Goal: Answer question/provide support: Share knowledge or assist other users

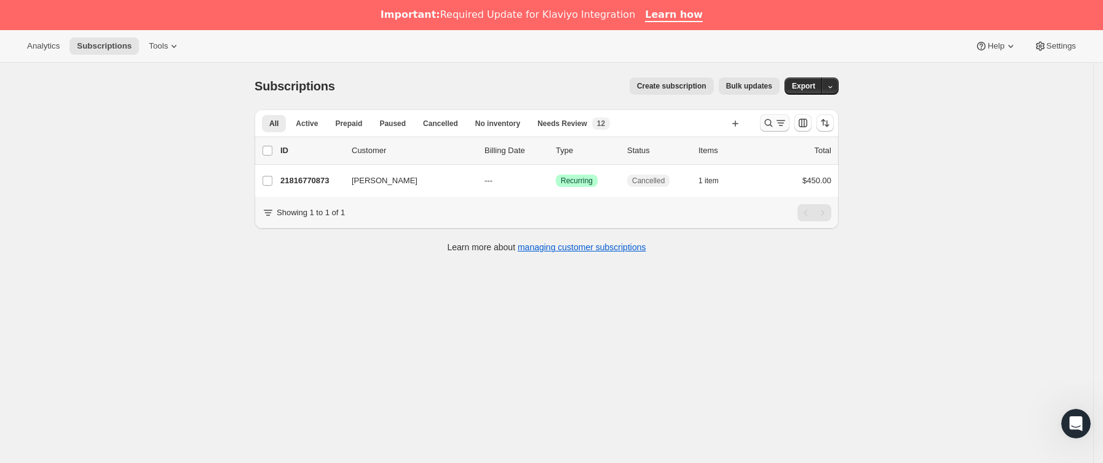
click at [786, 120] on icon "Buscar y filtrar resultados" at bounding box center [781, 123] width 12 height 12
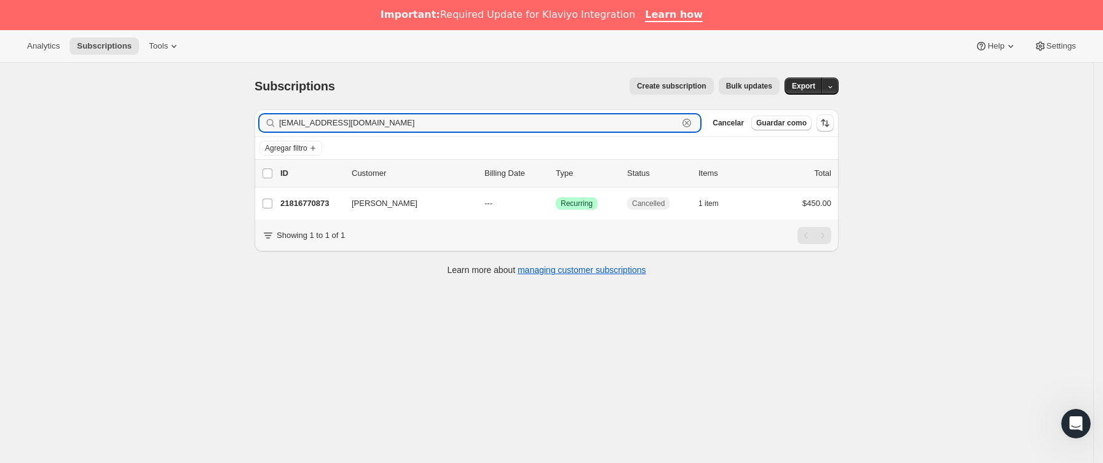
drag, startPoint x: 462, startPoint y: 125, endPoint x: 89, endPoint y: 137, distance: 372.9
click at [89, 137] on div "Subscriptions. Esta página está lista Subscriptions Create subscription Bulk up…" at bounding box center [547, 294] width 1094 height 463
paste input "silviomotapinto"
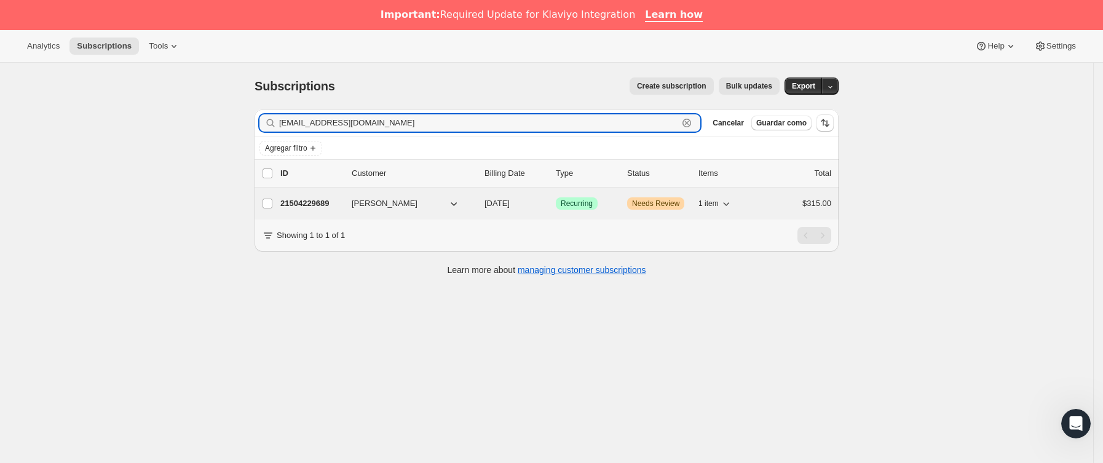
type input "[EMAIL_ADDRESS][DOMAIN_NAME]"
click at [327, 207] on p "21504229689" at bounding box center [311, 203] width 62 height 12
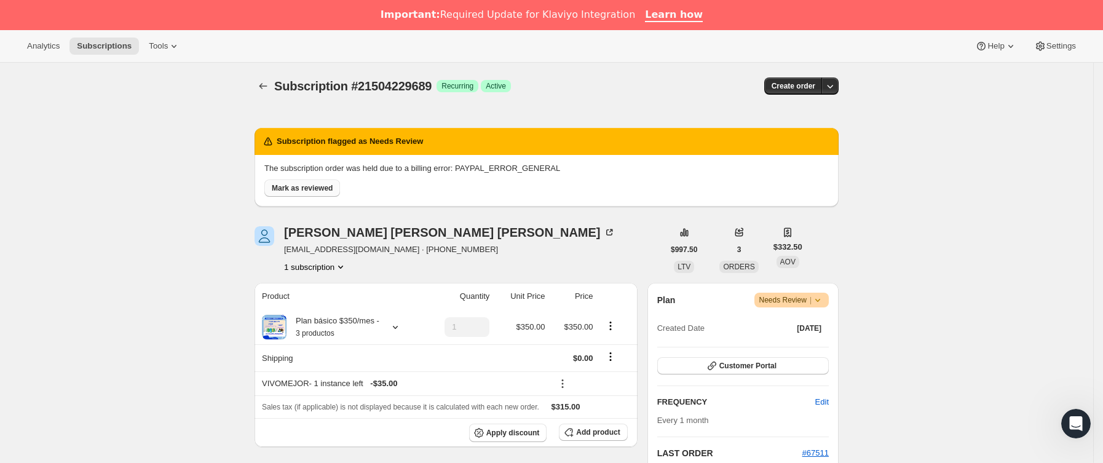
click at [325, 185] on span "Mark as reviewed" at bounding box center [302, 188] width 61 height 10
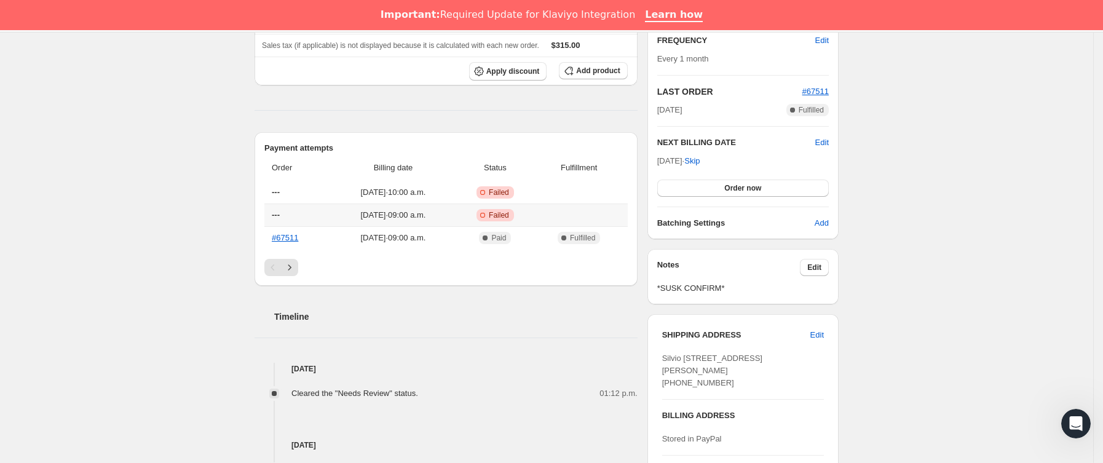
scroll to position [277, 0]
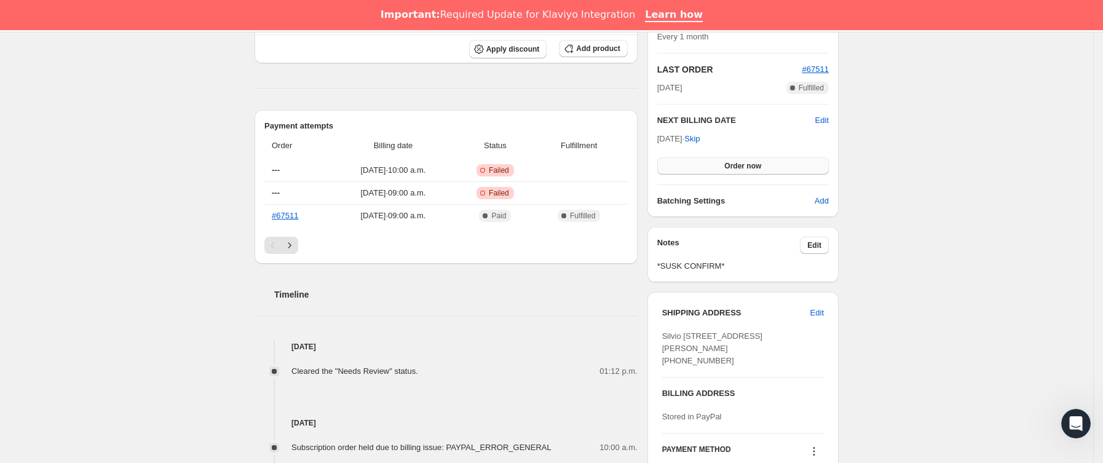
click at [742, 169] on span "Order now" at bounding box center [743, 166] width 37 height 10
click at [742, 169] on span "Click to confirm" at bounding box center [743, 166] width 56 height 10
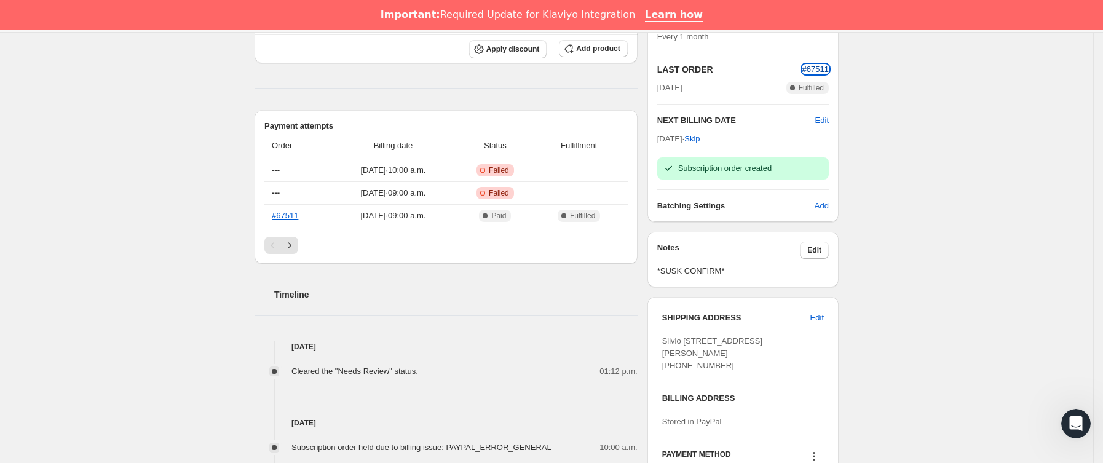
click at [827, 70] on span "#67511" at bounding box center [816, 69] width 26 height 9
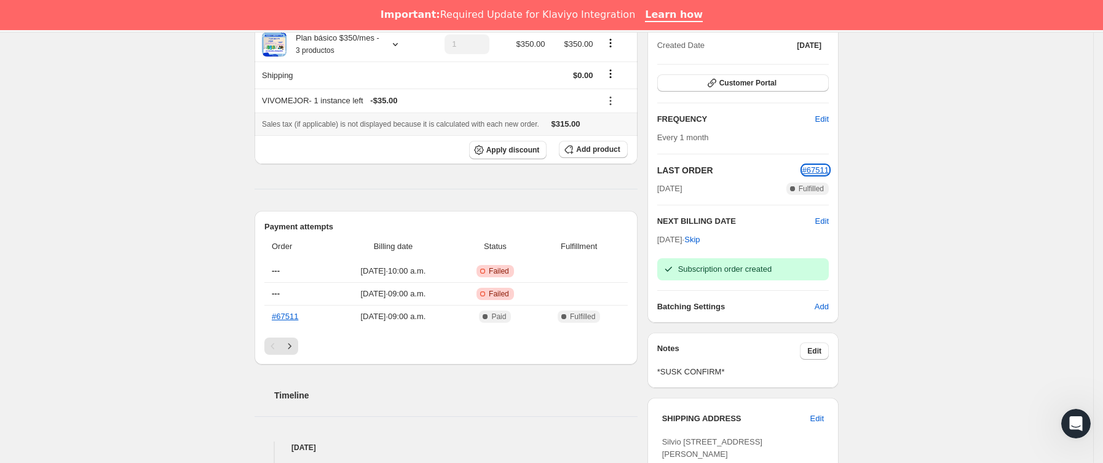
scroll to position [0, 0]
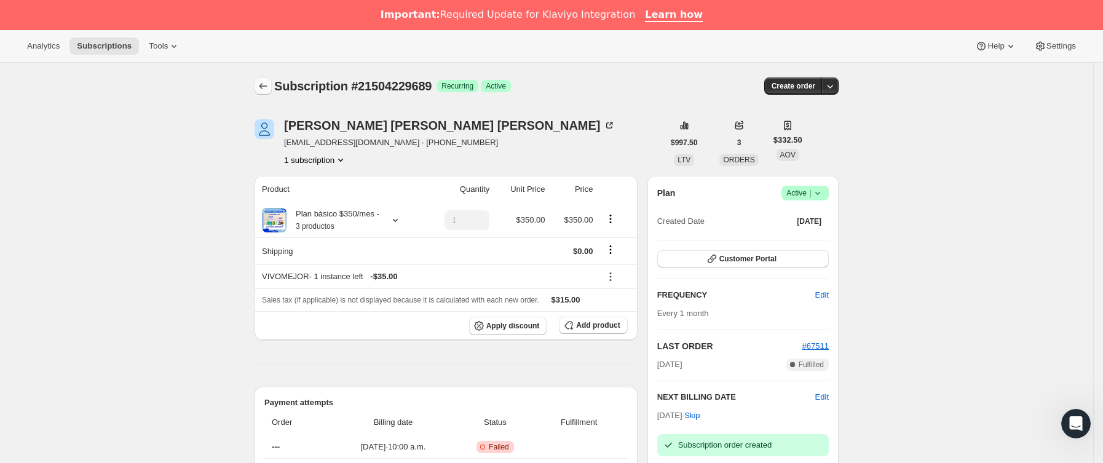
click at [272, 79] on button "Subscriptions" at bounding box center [263, 85] width 17 height 17
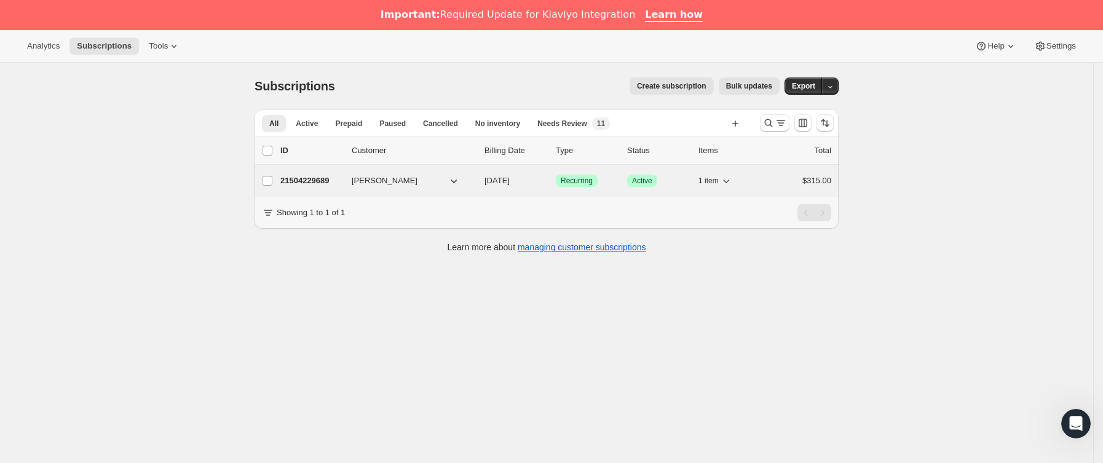
click at [338, 185] on p "21504229689" at bounding box center [311, 181] width 62 height 12
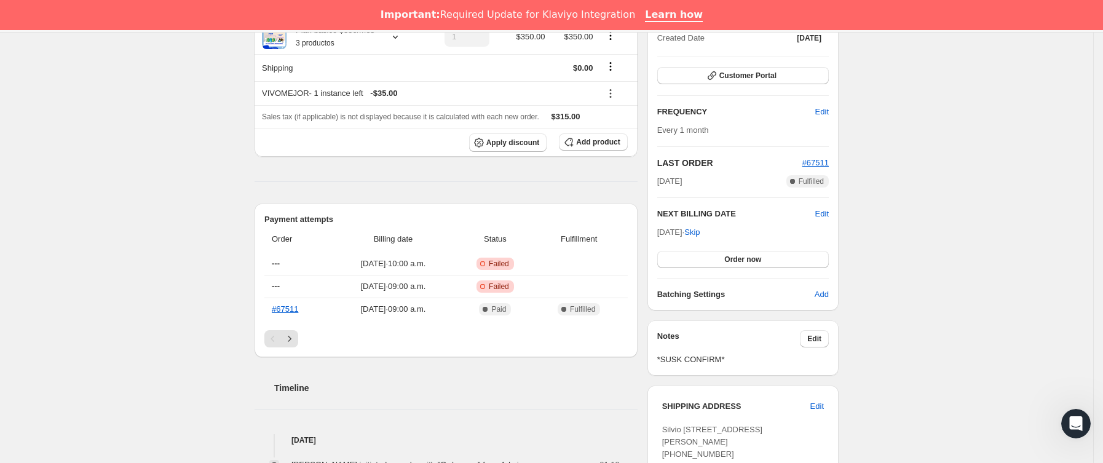
scroll to position [185, 0]
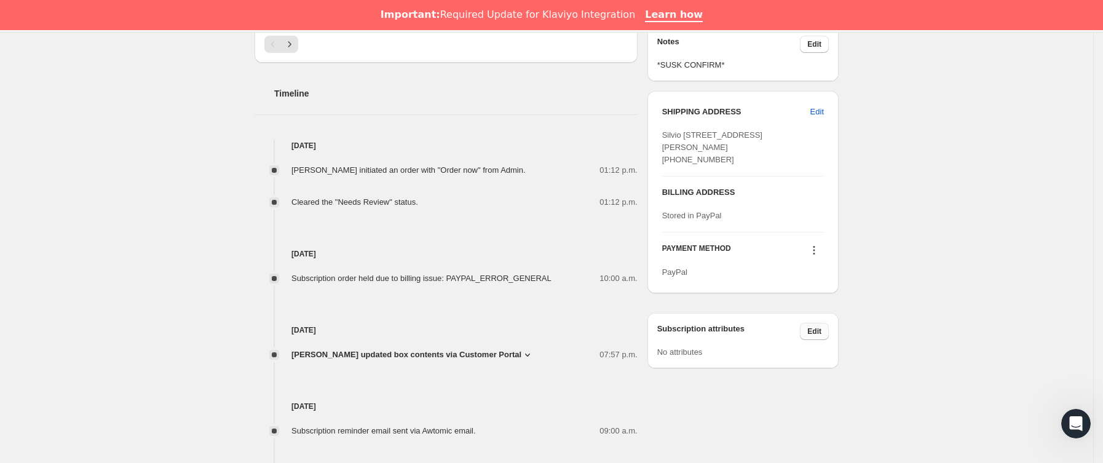
scroll to position [554, 0]
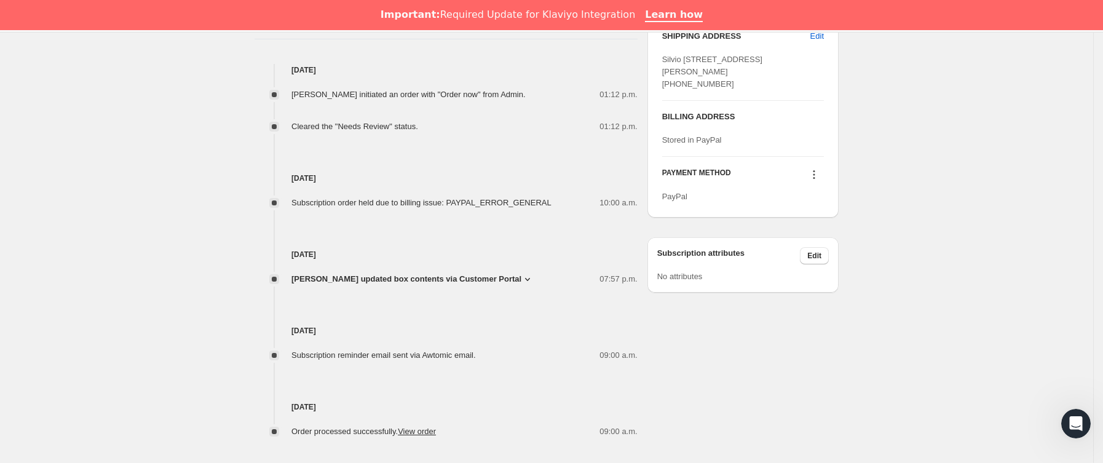
click at [818, 181] on icon at bounding box center [814, 175] width 12 height 12
click at [811, 220] on span "Send link to update card" at bounding box center [819, 224] width 86 height 9
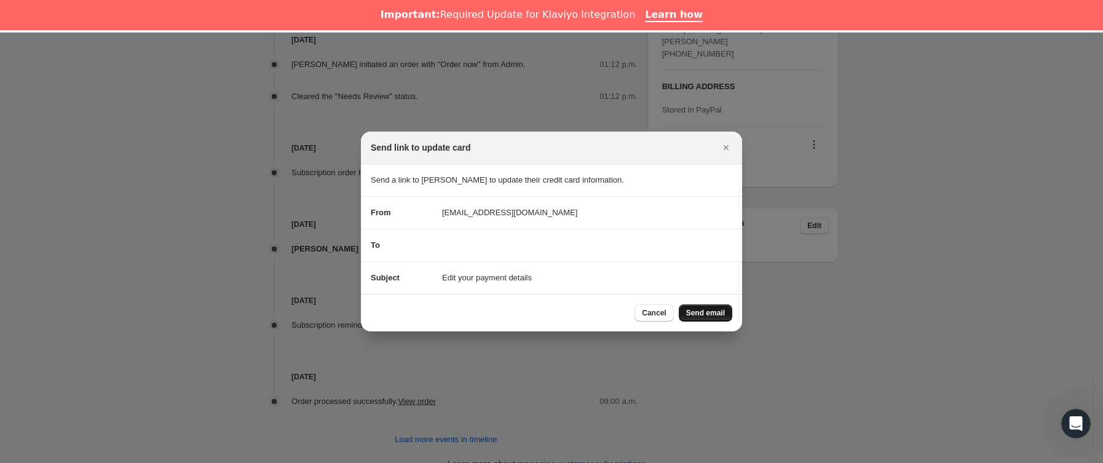
click at [712, 305] on button "Send email" at bounding box center [706, 312] width 54 height 17
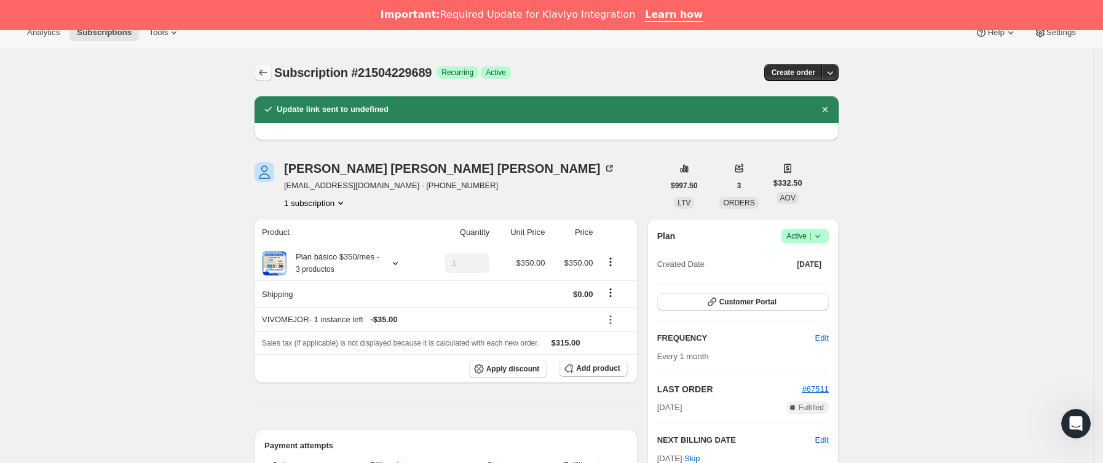
scroll to position [0, 0]
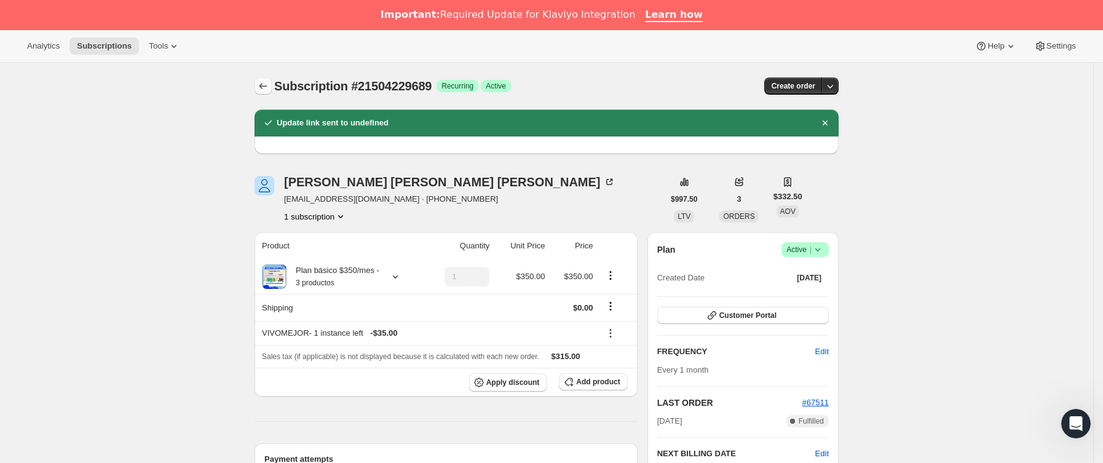
click at [269, 83] on icon "Subscriptions" at bounding box center [263, 86] width 12 height 12
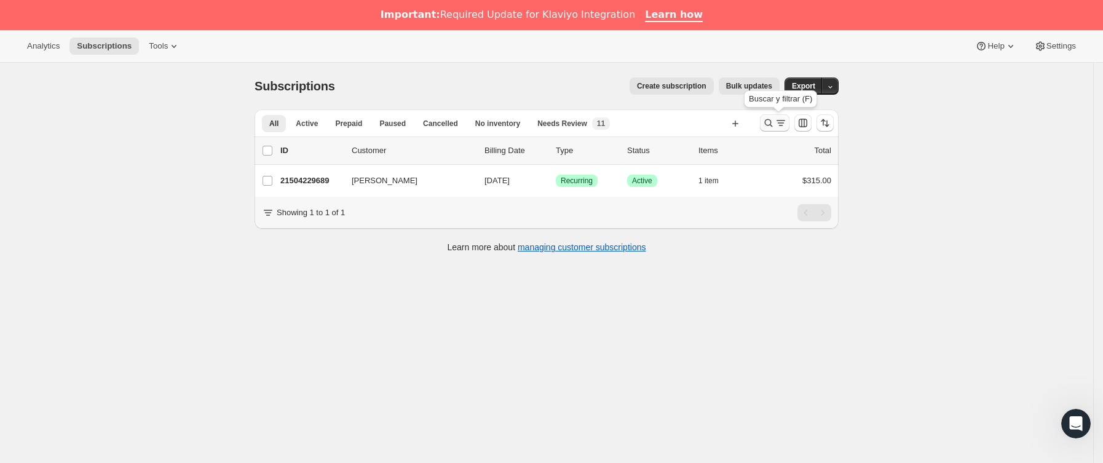
click at [785, 122] on icon "Buscar y filtrar resultados" at bounding box center [781, 123] width 12 height 12
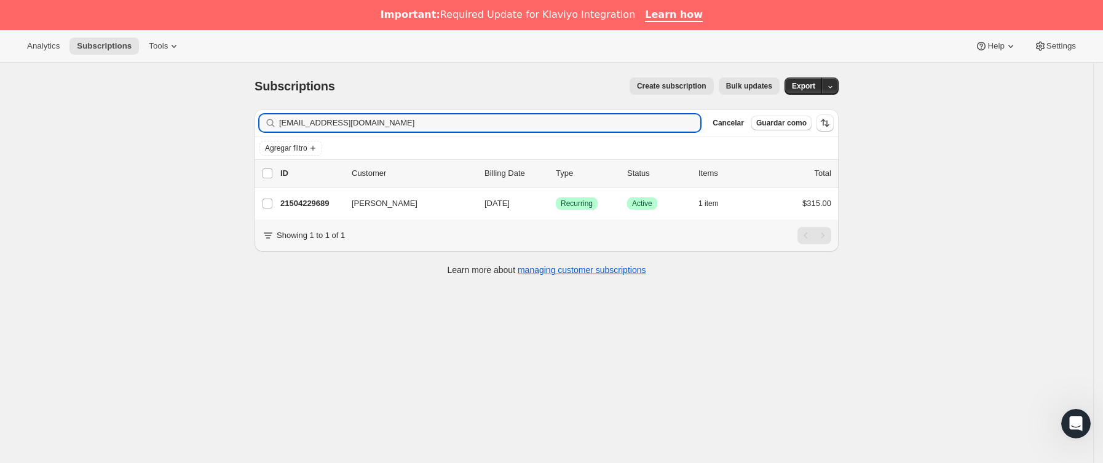
drag, startPoint x: 421, startPoint y: 120, endPoint x: 66, endPoint y: 120, distance: 354.9
click at [66, 120] on div "Subscriptions. Esta página está lista Subscriptions Create subscription Bulk up…" at bounding box center [547, 294] width 1094 height 463
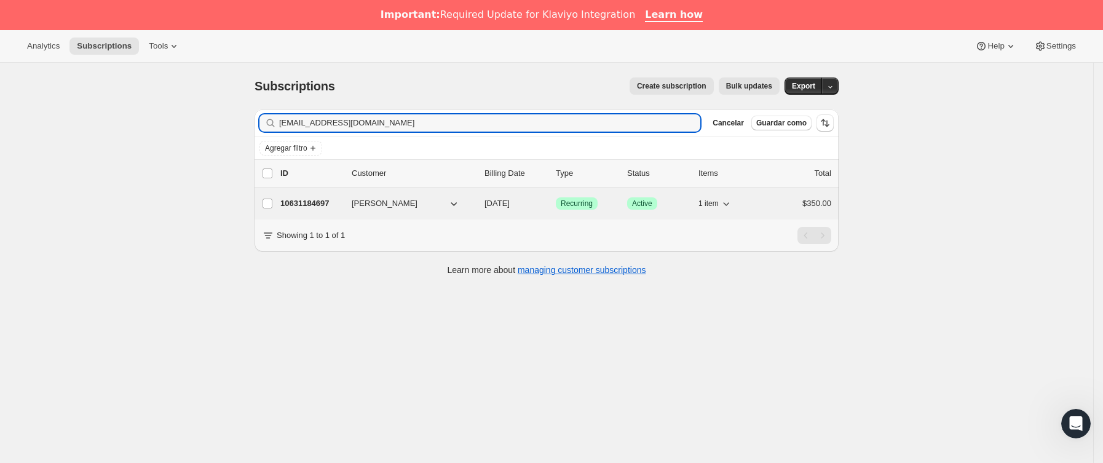
type input "[EMAIL_ADDRESS][DOMAIN_NAME]"
click at [340, 205] on p "10631184697" at bounding box center [311, 203] width 62 height 12
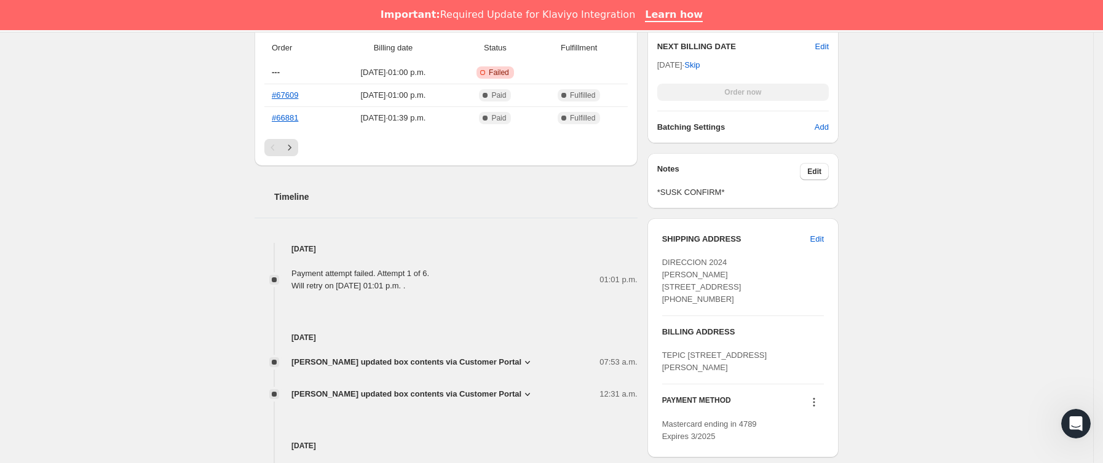
scroll to position [554, 0]
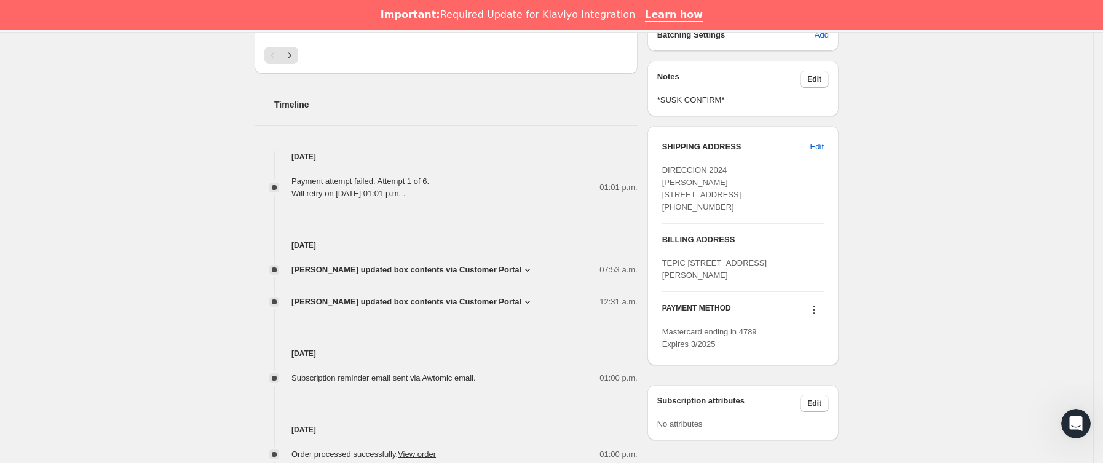
click at [820, 316] on icon at bounding box center [814, 310] width 12 height 12
click at [821, 382] on span "Send link to update card" at bounding box center [819, 383] width 86 height 9
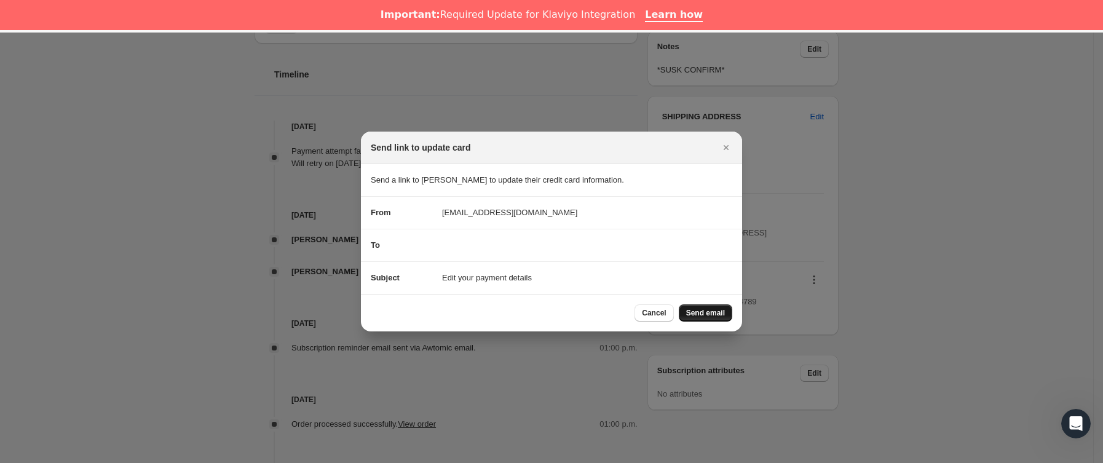
click at [694, 316] on span "Send email" at bounding box center [705, 313] width 39 height 10
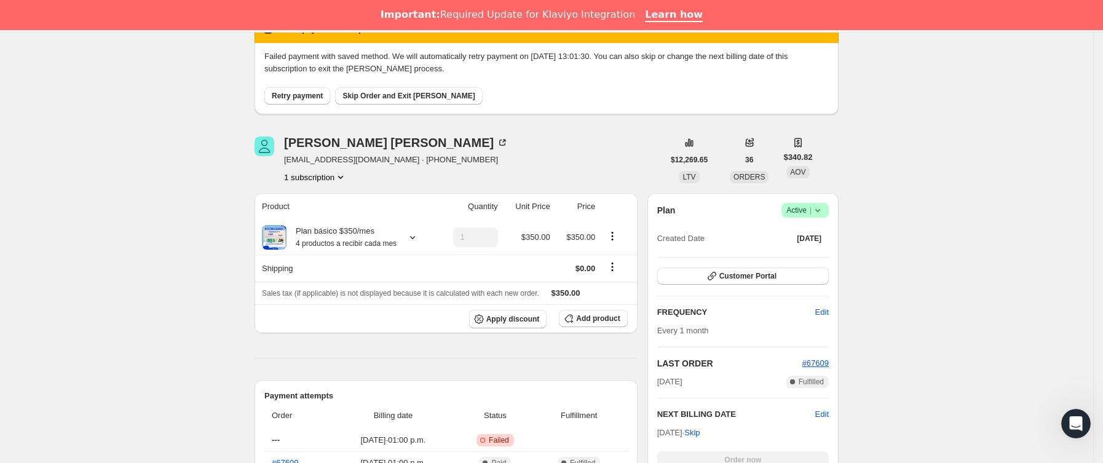
scroll to position [0, 0]
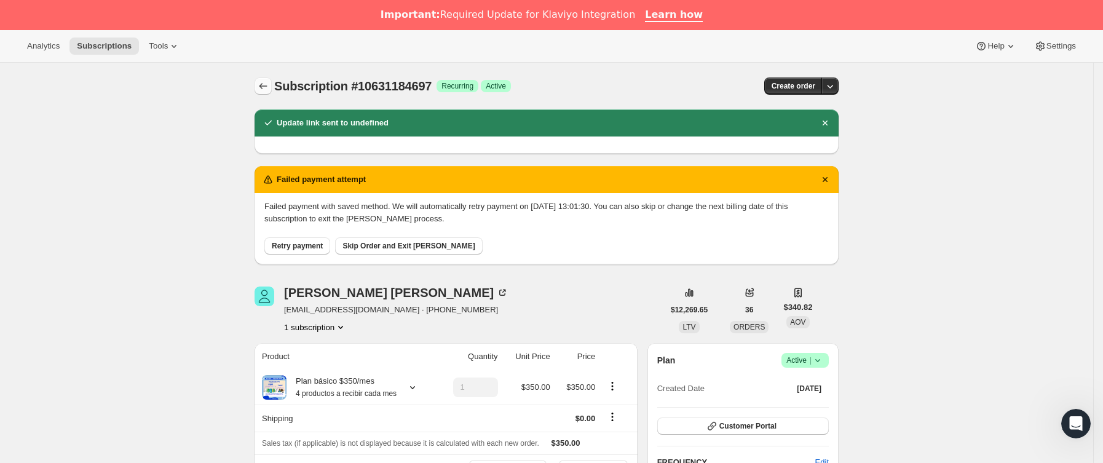
click at [266, 81] on icon "Subscriptions" at bounding box center [263, 86] width 12 height 12
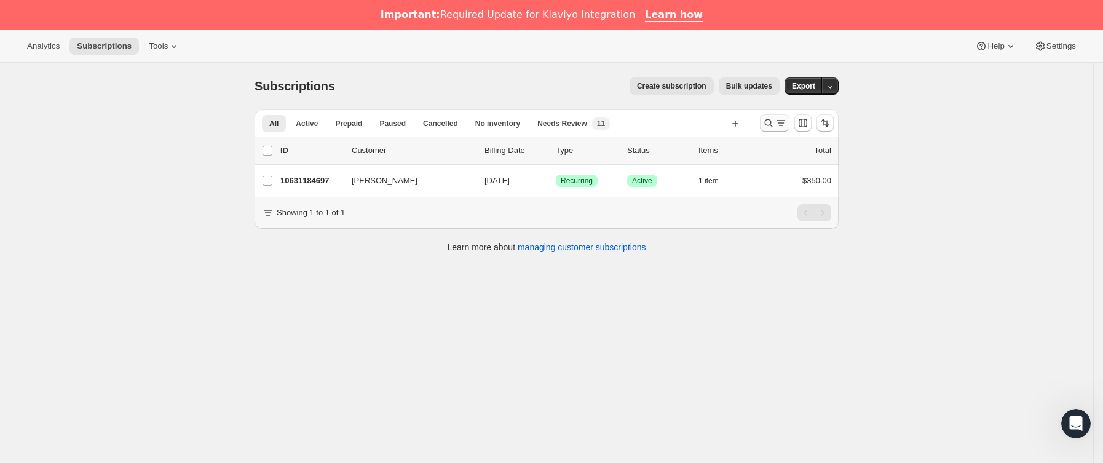
click at [772, 124] on icon "Buscar y filtrar resultados" at bounding box center [769, 123] width 12 height 12
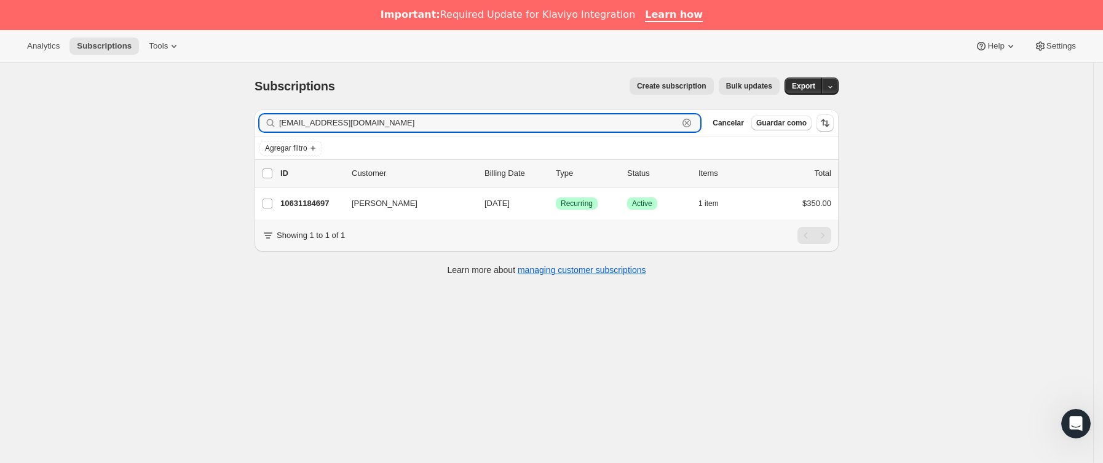
drag, startPoint x: 300, startPoint y: 127, endPoint x: 102, endPoint y: 152, distance: 199.0
click at [102, 152] on div "Subscriptions. Esta página está lista Subscriptions Create subscription Bulk up…" at bounding box center [547, 294] width 1094 height 463
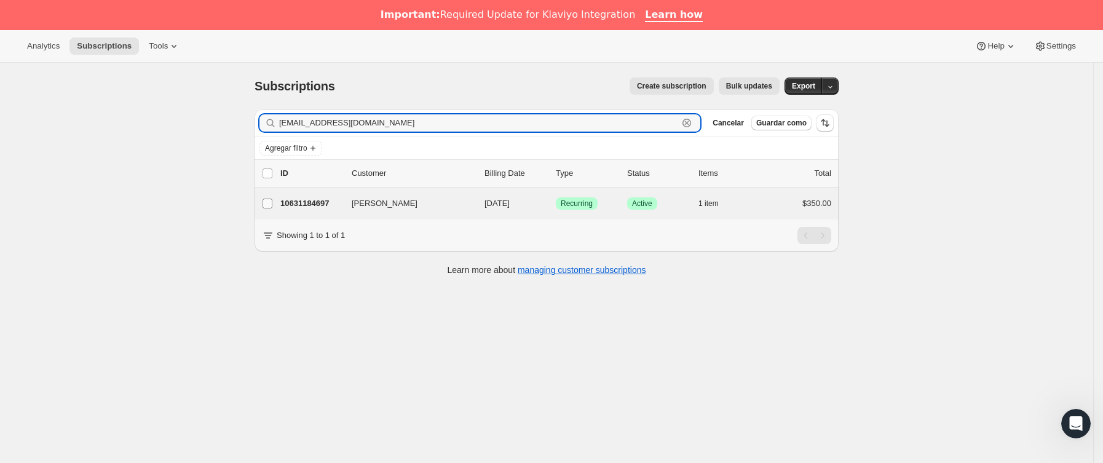
paste input "[EMAIL_ADDRESS]"
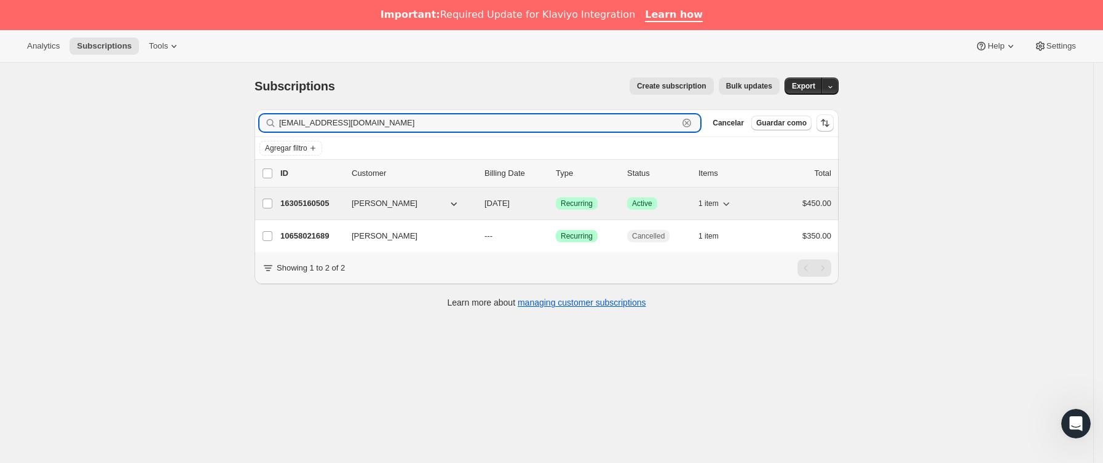
type input "[EMAIL_ADDRESS][DOMAIN_NAME]"
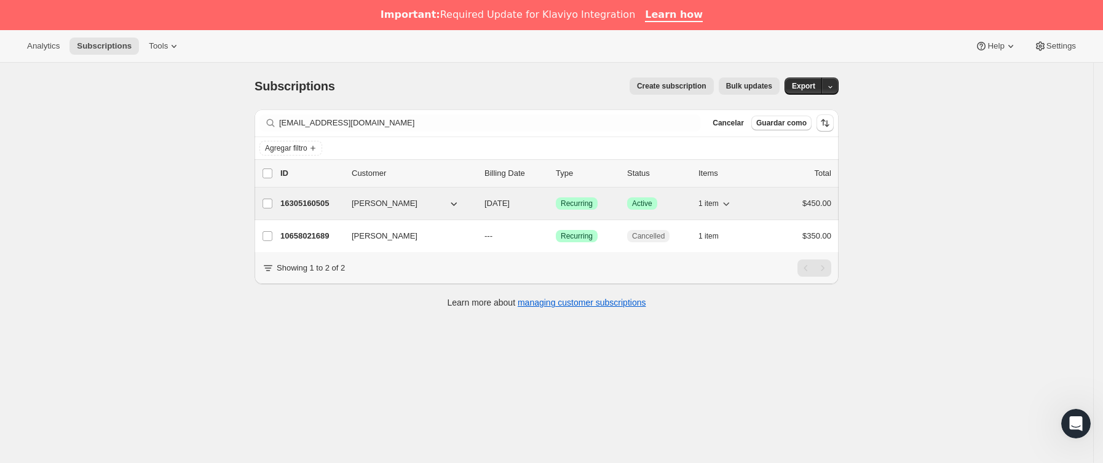
click at [336, 205] on p "16305160505" at bounding box center [311, 203] width 62 height 12
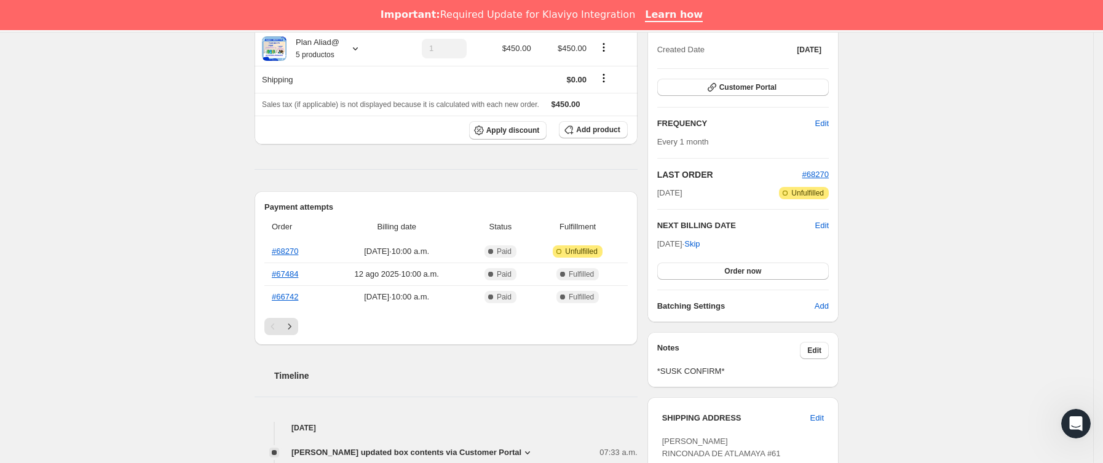
scroll to position [369, 0]
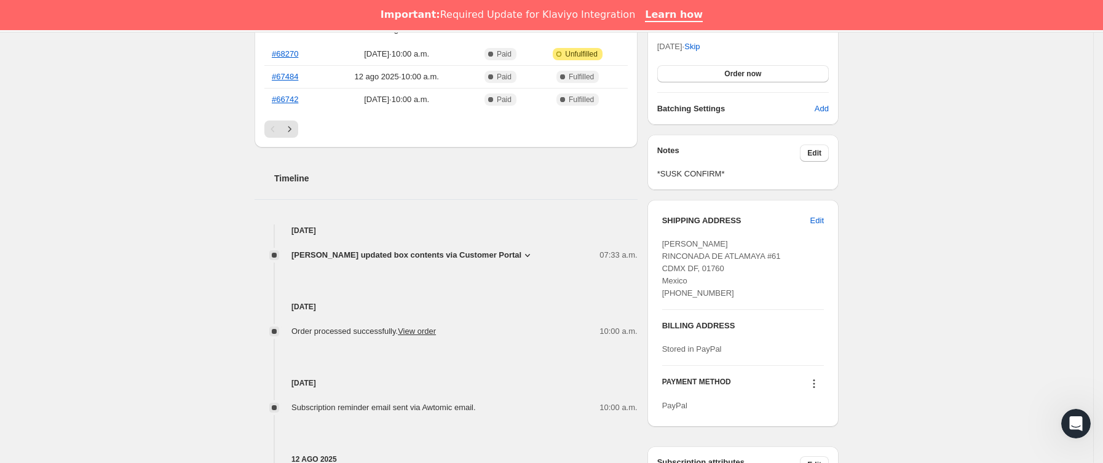
click at [499, 253] on span "[PERSON_NAME] updated box contents via Customer Portal" at bounding box center [407, 255] width 230 height 12
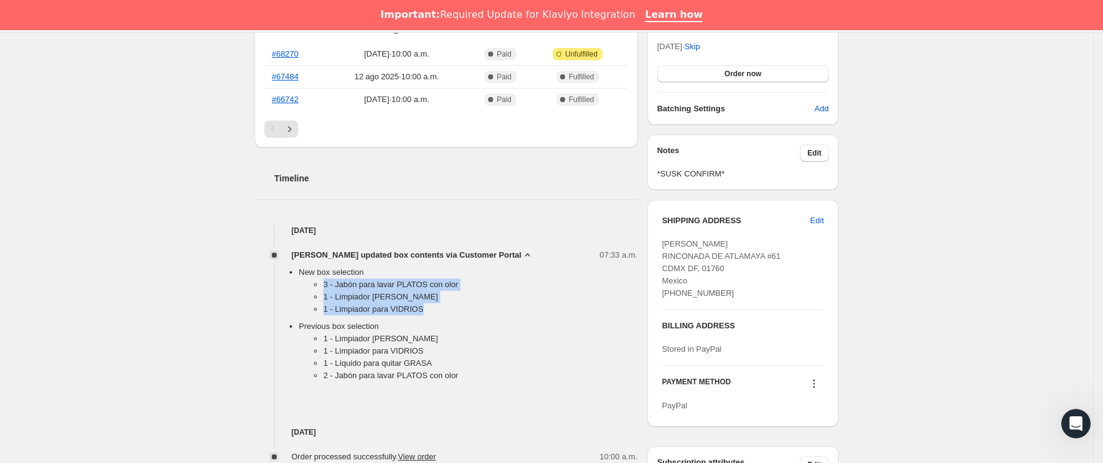
drag, startPoint x: 320, startPoint y: 286, endPoint x: 437, endPoint y: 312, distance: 120.4
click at [437, 312] on ul "3 - Jabón para lavar PLATOS con olor 1 - Limpiador [PERSON_NAME] 1 - Limpiador …" at bounding box center [468, 300] width 339 height 42
copy ul "3 - Jabón para lavar PLATOS con olor 1 - Limpiador [PERSON_NAME] 1 - Limpiador …"
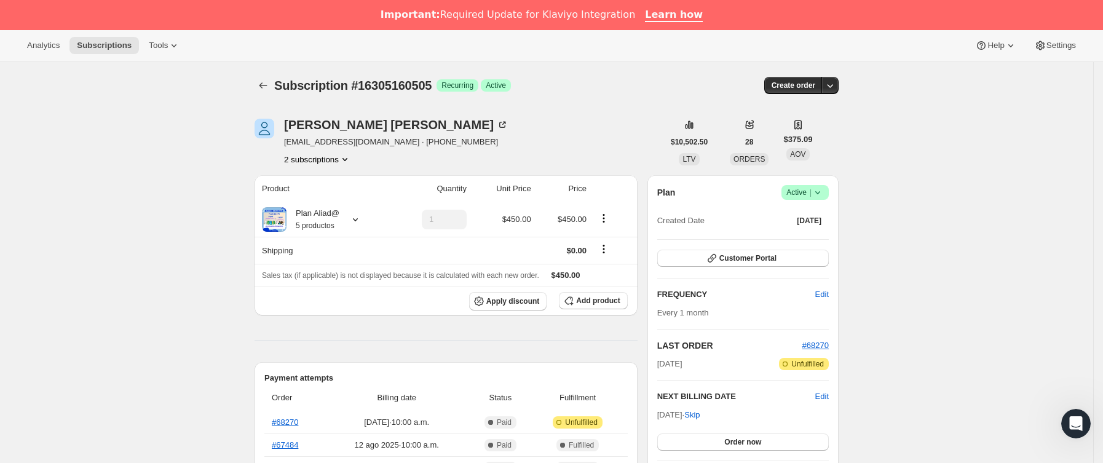
scroll to position [0, 0]
click at [261, 78] on button "Subscriptions" at bounding box center [263, 85] width 17 height 17
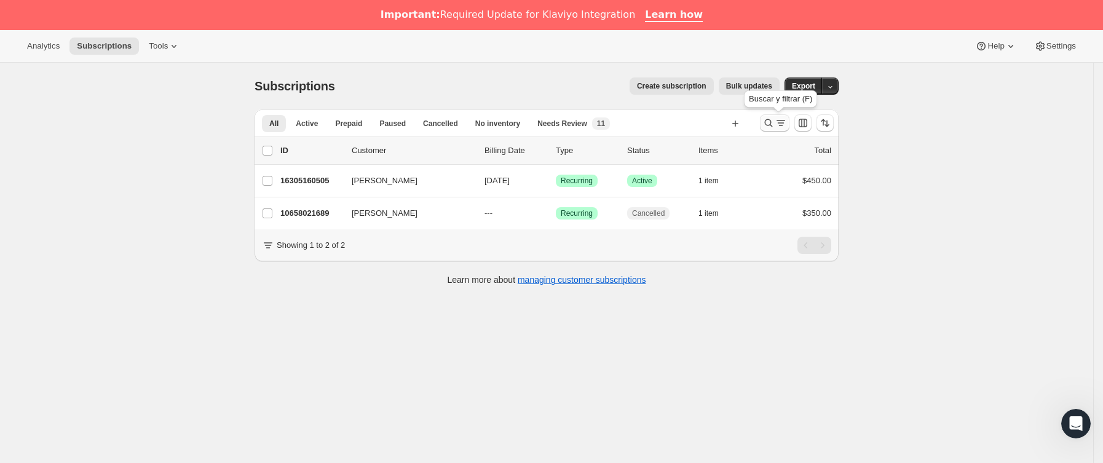
click at [781, 128] on icon "Buscar y filtrar resultados" at bounding box center [781, 123] width 12 height 12
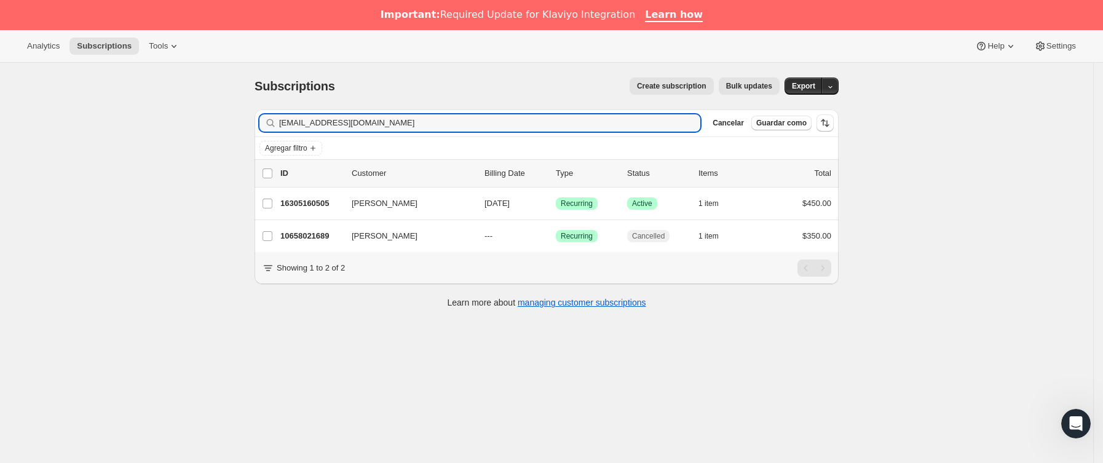
drag, startPoint x: 144, startPoint y: 122, endPoint x: 127, endPoint y: 122, distance: 16.6
click at [128, 122] on div "Subscriptions. Esta página está lista Subscriptions Create subscription Bulk up…" at bounding box center [547, 294] width 1094 height 463
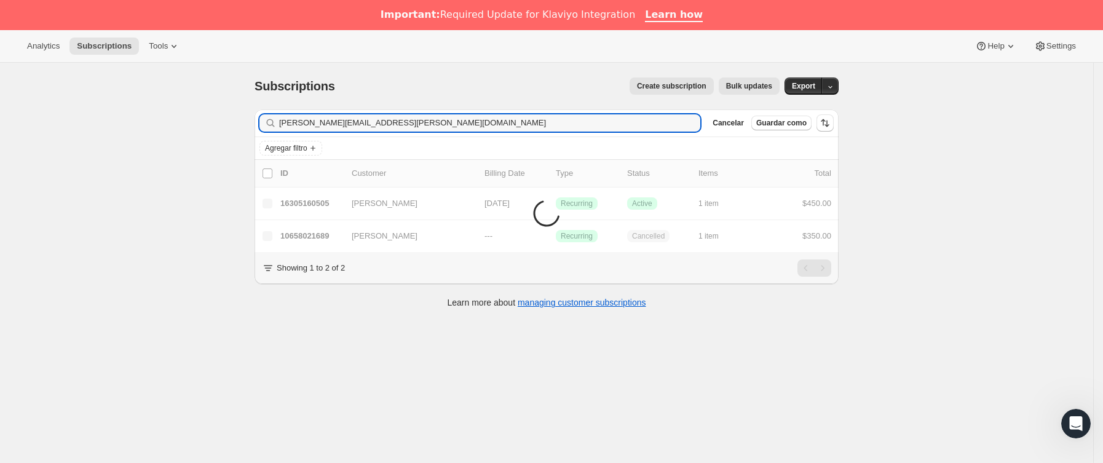
type input "[PERSON_NAME][EMAIL_ADDRESS][PERSON_NAME][DOMAIN_NAME]"
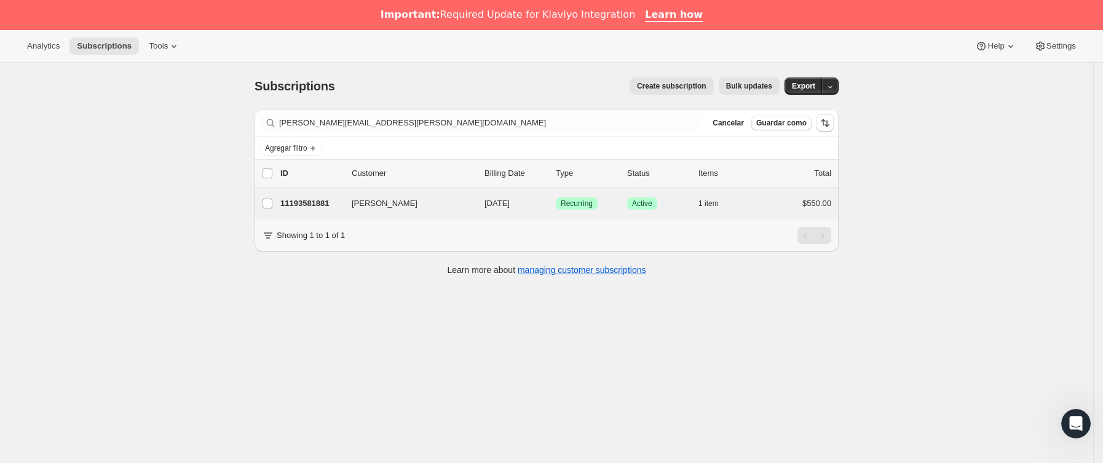
click at [373, 216] on div "[PERSON_NAME] 11193581881 [PERSON_NAME] [DATE] Logrado Recurring Logrado Active…" at bounding box center [547, 204] width 584 height 32
click at [325, 212] on div "11193581881 [PERSON_NAME] [DATE] Logrado Recurring Logrado Active 1 item $550.00" at bounding box center [555, 203] width 551 height 17
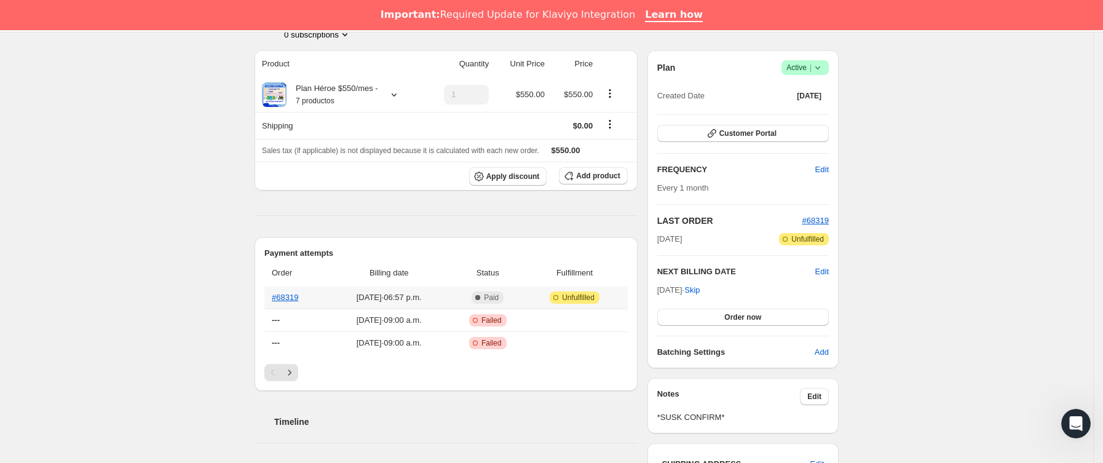
scroll to position [310, 0]
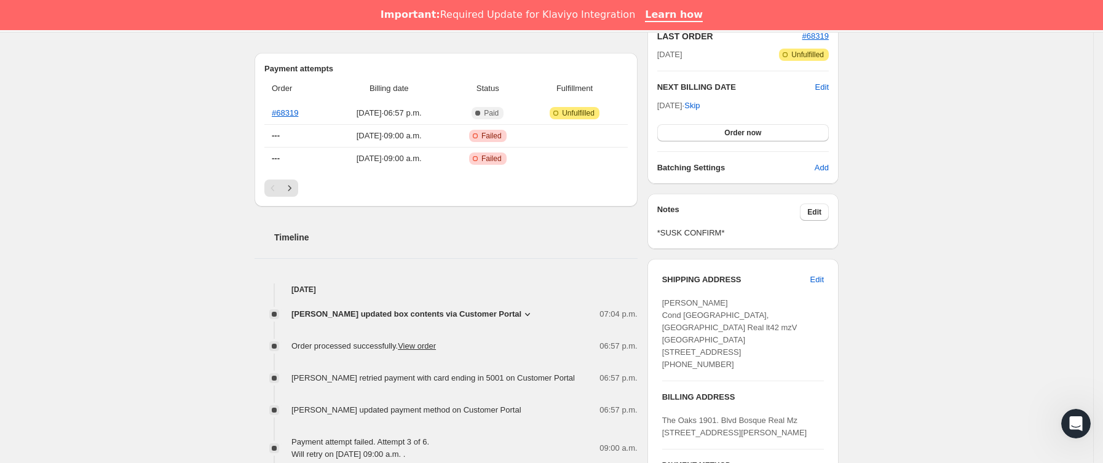
click at [491, 311] on span "[PERSON_NAME] updated box contents via Customer Portal" at bounding box center [407, 314] width 230 height 12
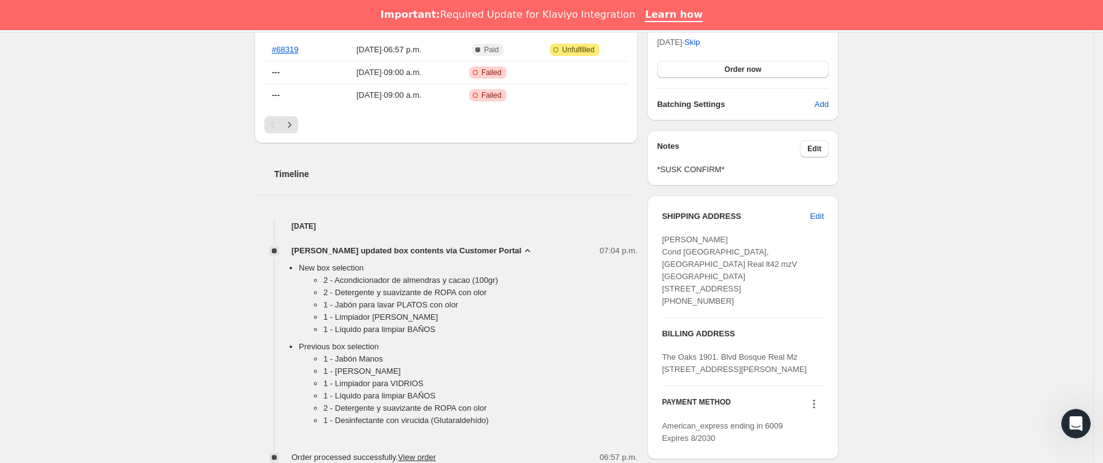
scroll to position [402, 0]
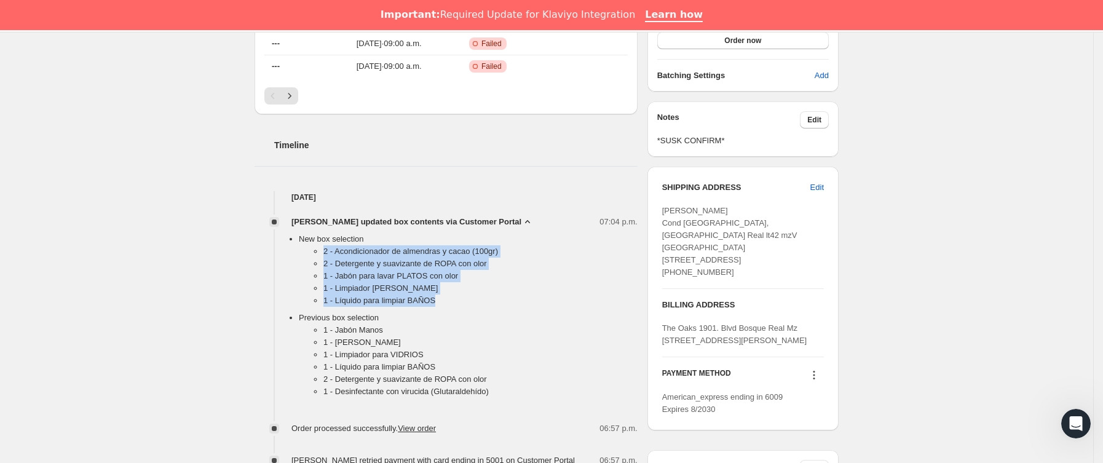
drag, startPoint x: 323, startPoint y: 251, endPoint x: 452, endPoint y: 303, distance: 139.3
click at [452, 303] on ul "2 - Acondicionador de almendras y cacao (100gr) 2 - Detergente y suavizante de …" at bounding box center [468, 278] width 339 height 66
copy ul "2 - Acondicionador de almendras y cacao (100gr) 2 - Detergente y suavizante de …"
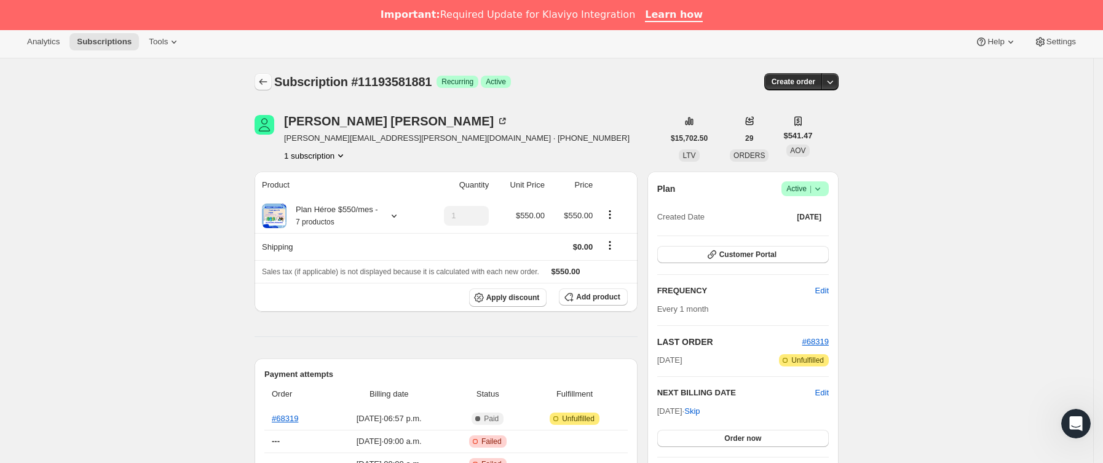
scroll to position [0, 0]
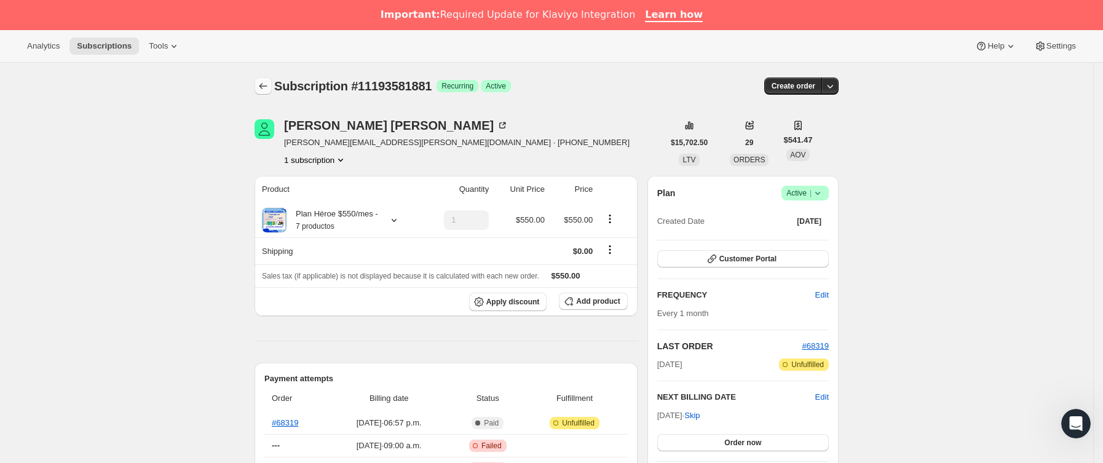
click at [269, 91] on icon "Subscriptions" at bounding box center [263, 86] width 12 height 12
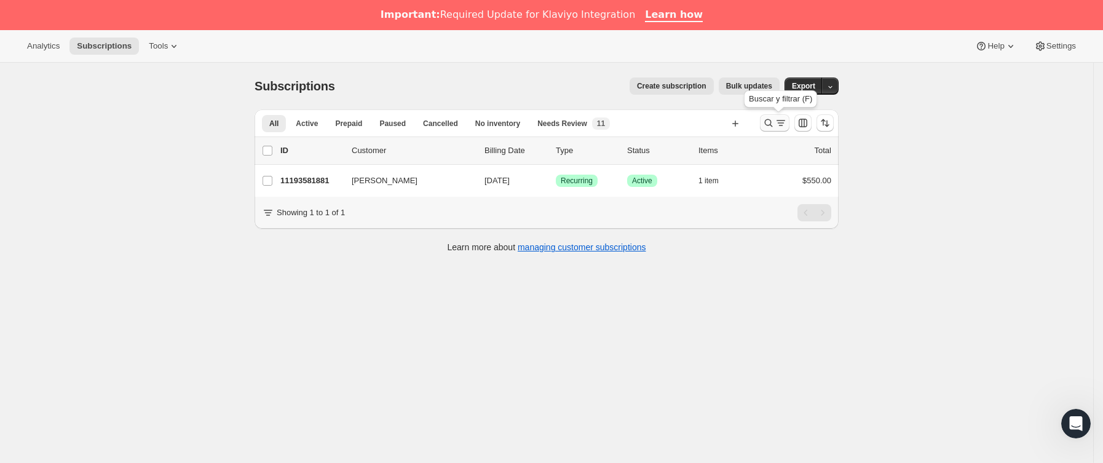
click at [774, 124] on icon "Buscar y filtrar resultados" at bounding box center [769, 123] width 12 height 12
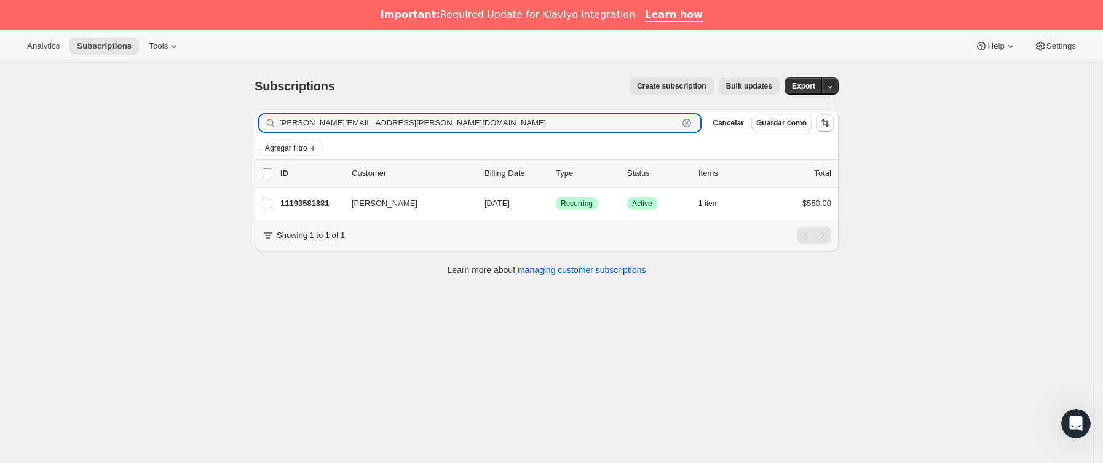
drag, startPoint x: 232, startPoint y: 142, endPoint x: 185, endPoint y: 145, distance: 48.0
click at [183, 145] on div "Subscriptions. Esta página está lista Subscriptions Create subscription Bulk up…" at bounding box center [547, 294] width 1094 height 463
paste input "sakura3314"
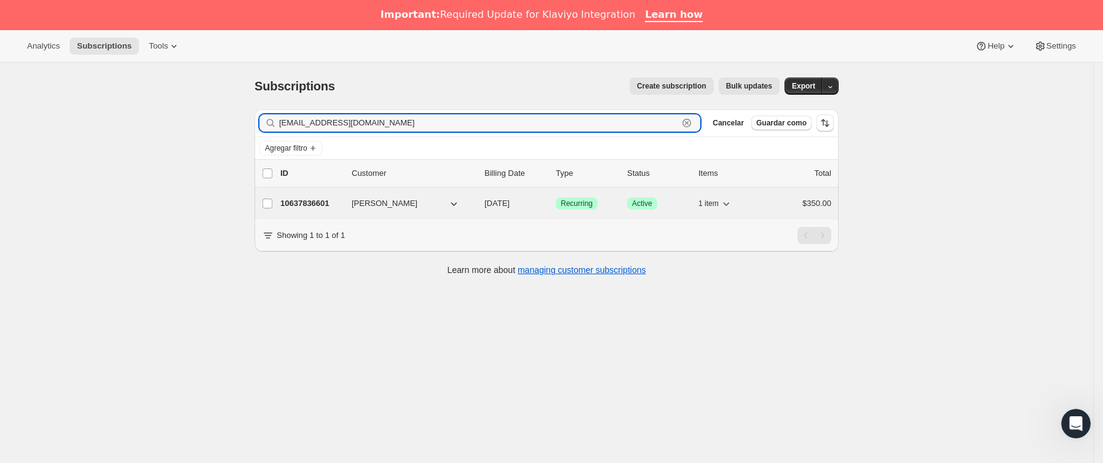
type input "[EMAIL_ADDRESS][DOMAIN_NAME]"
click at [342, 209] on p "10637836601" at bounding box center [311, 203] width 62 height 12
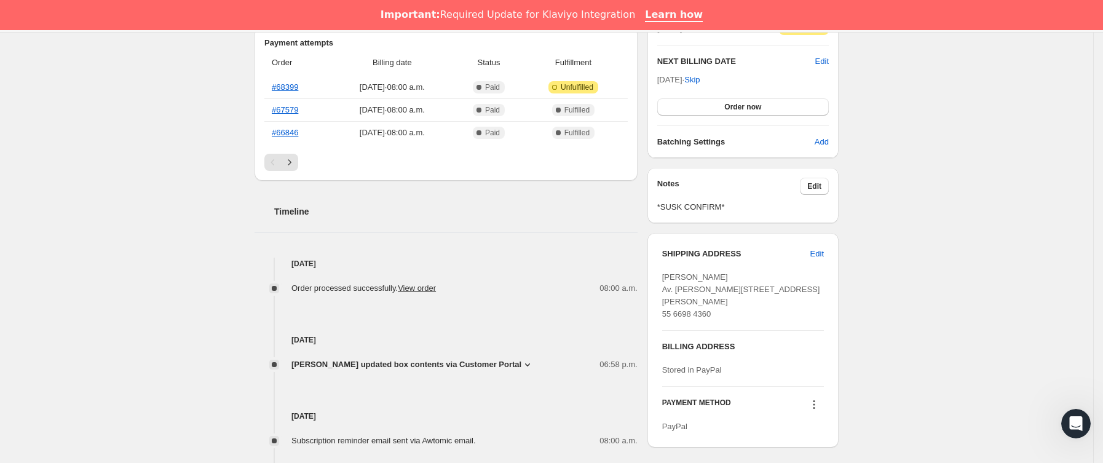
scroll to position [369, 0]
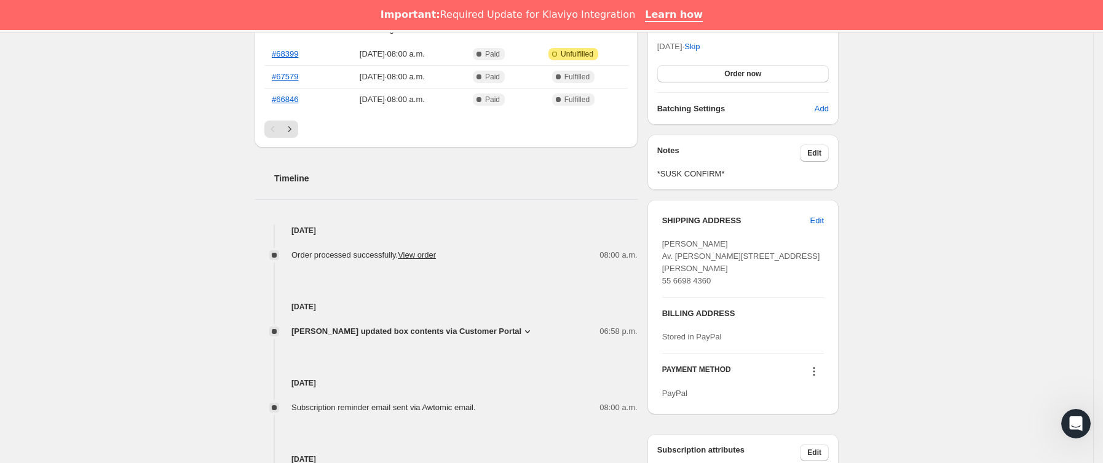
click at [522, 336] on icon at bounding box center [528, 331] width 12 height 12
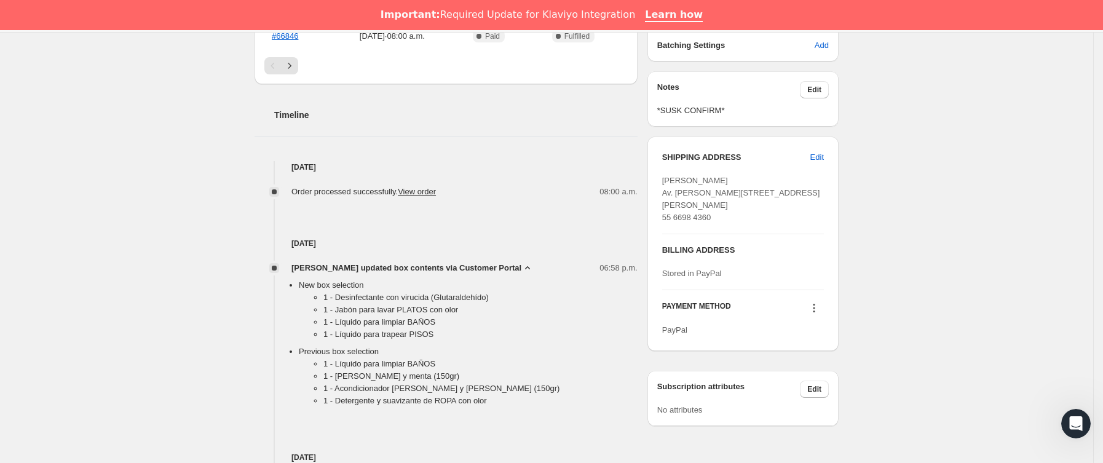
scroll to position [461, 0]
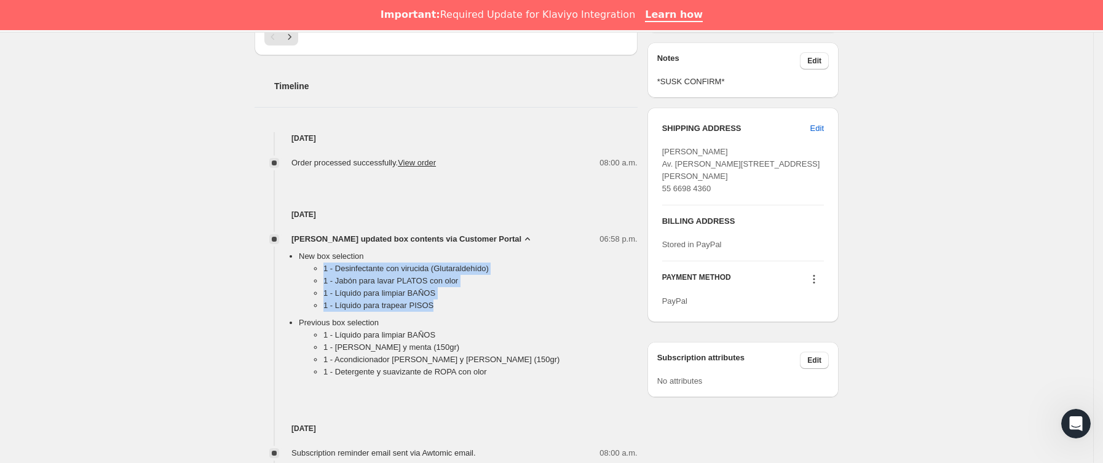
drag, startPoint x: 312, startPoint y: 273, endPoint x: 453, endPoint y: 304, distance: 144.3
click at [453, 304] on ul "1 - Desinfectante con virucida ([MEDICAL_DATA]) 1 - Jabón para lavar PLATOS con…" at bounding box center [468, 290] width 339 height 54
copy ul "1 - Desinfectante con virucida ([MEDICAL_DATA]) 1 - Jabón para lavar PLATOS con…"
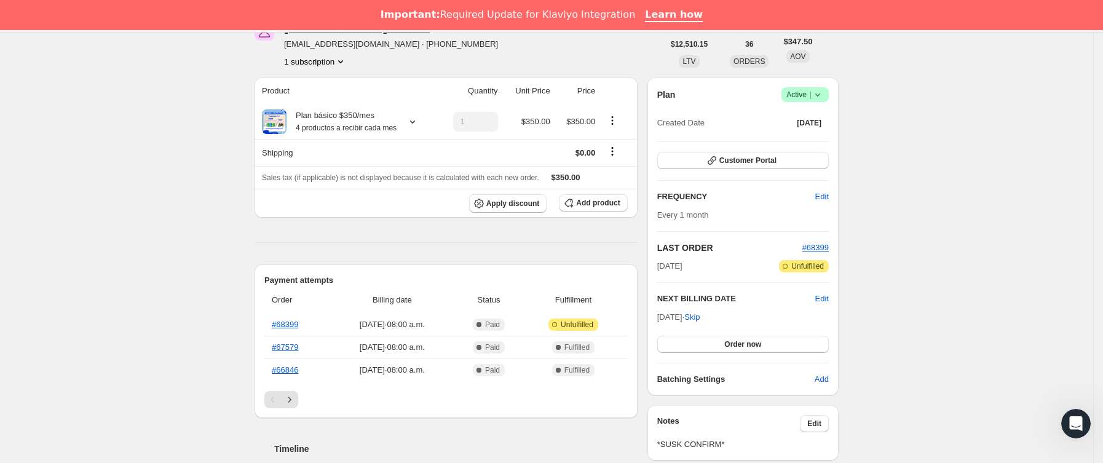
scroll to position [0, 0]
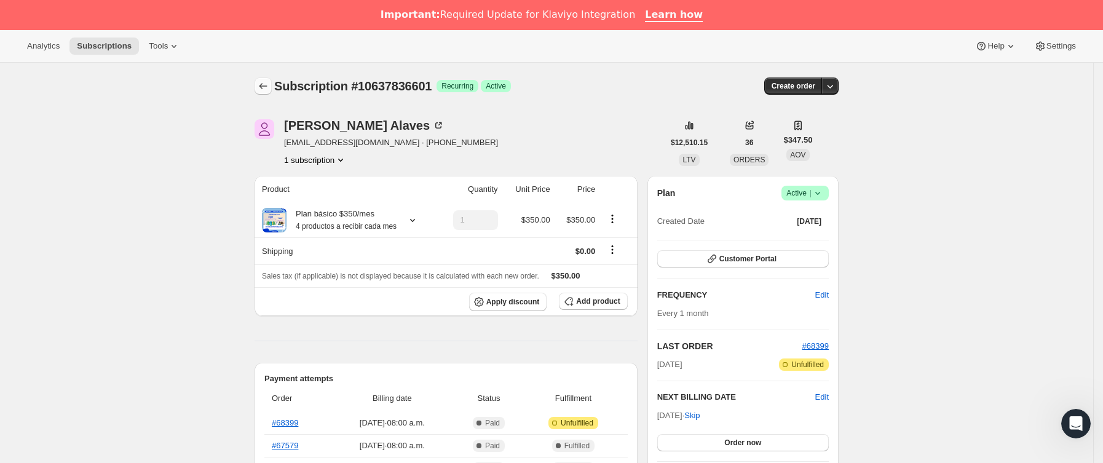
click at [268, 85] on icon "Subscriptions" at bounding box center [263, 86] width 12 height 12
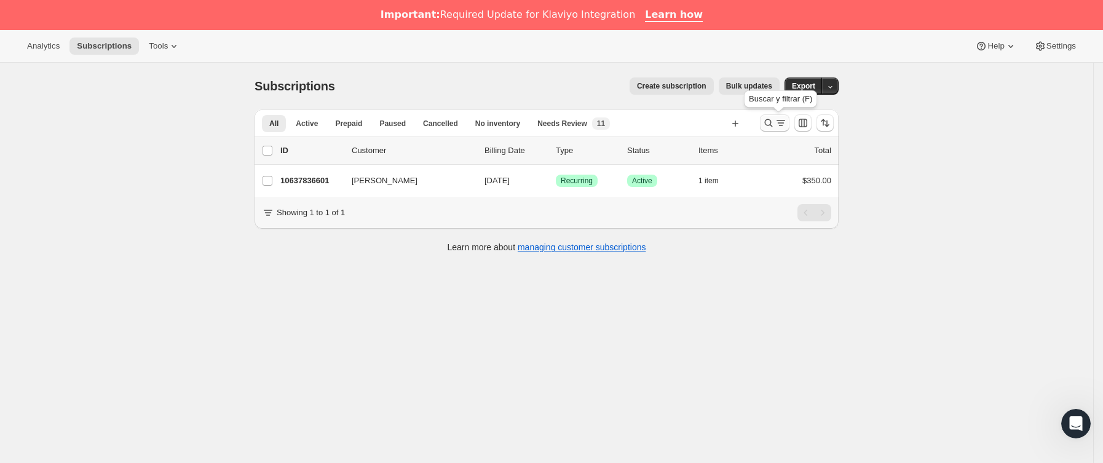
click at [775, 124] on icon "Buscar y filtrar resultados" at bounding box center [769, 123] width 12 height 12
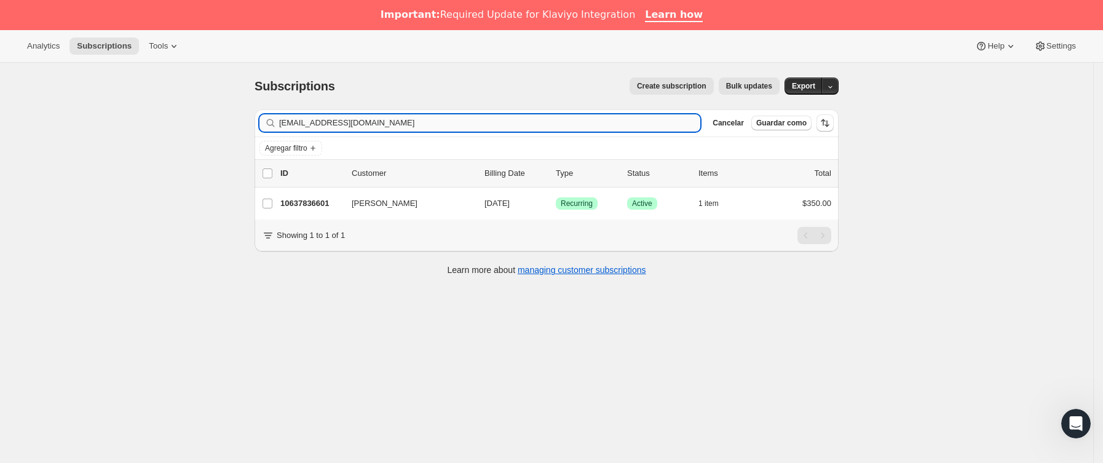
drag, startPoint x: 430, startPoint y: 126, endPoint x: 445, endPoint y: 115, distance: 18.5
click at [80, 125] on div "Subscriptions. Esta página está lista Subscriptions Create subscription Bulk up…" at bounding box center [547, 294] width 1094 height 463
type input "[EMAIL_ADDRESS][PERSON_NAME][DOMAIN_NAME]"
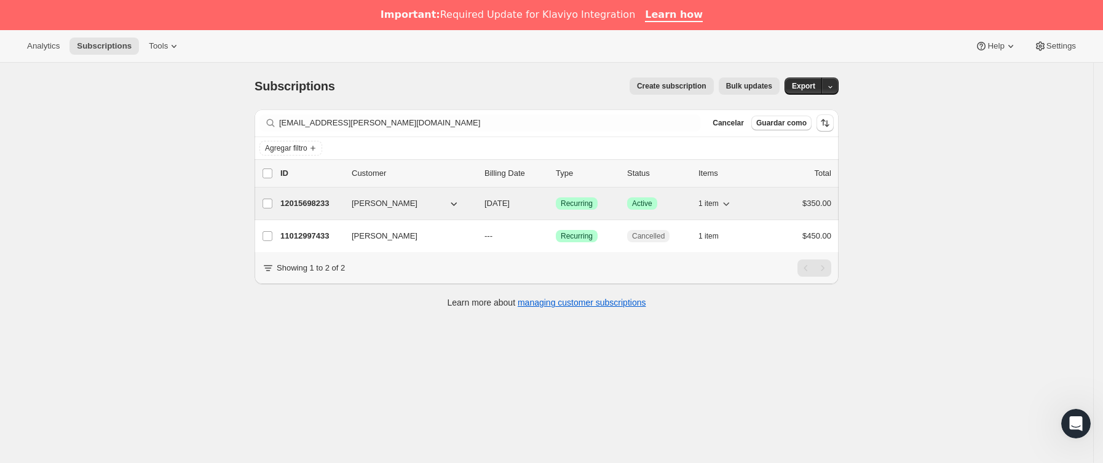
click at [347, 204] on div "12015698233 [PERSON_NAME] [DATE] Logrado Recurring Logrado Active 1 item $350.00" at bounding box center [555, 203] width 551 height 17
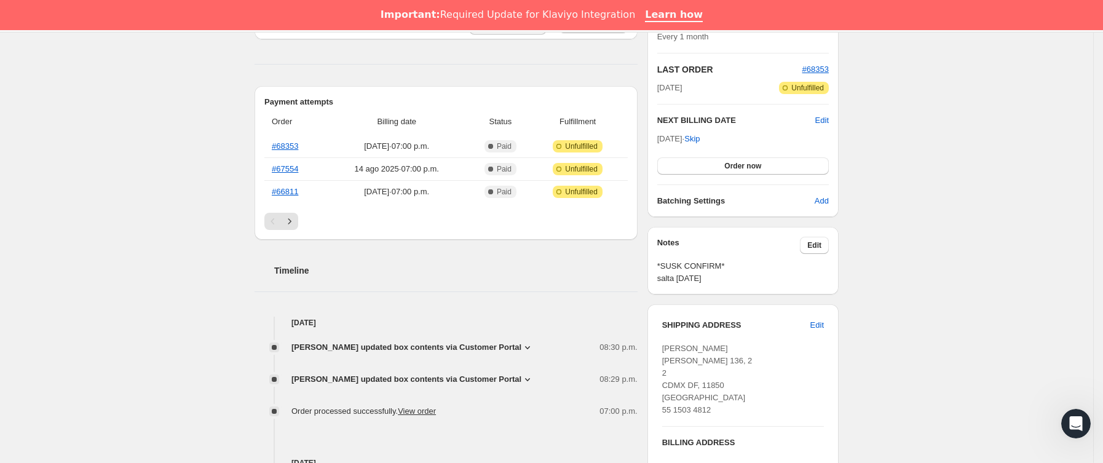
scroll to position [369, 0]
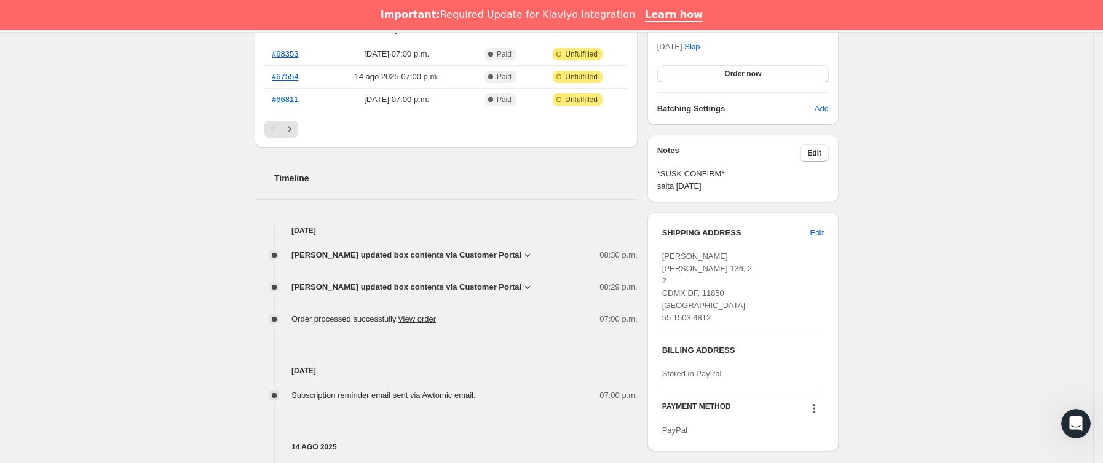
click at [491, 290] on span "[PERSON_NAME] updated box contents via Customer Portal" at bounding box center [407, 287] width 230 height 12
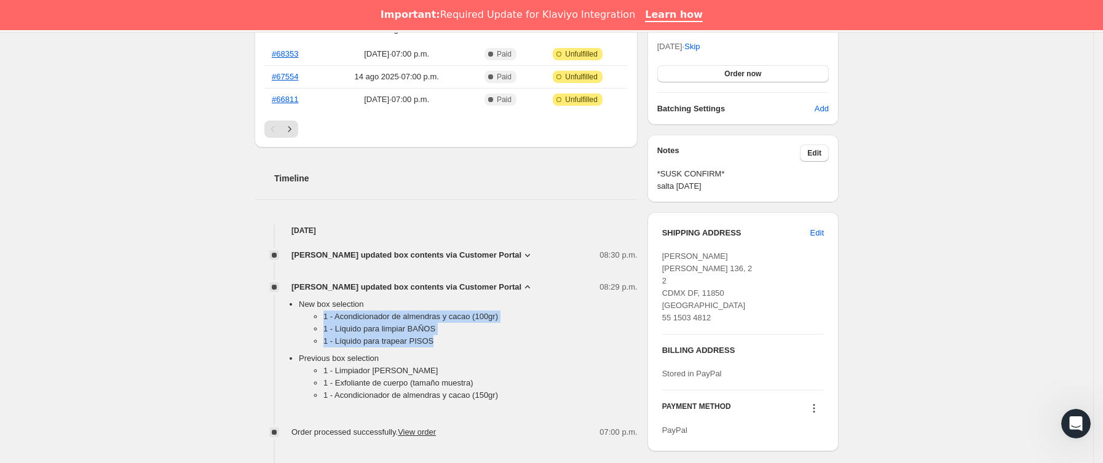
drag, startPoint x: 312, startPoint y: 316, endPoint x: 452, endPoint y: 336, distance: 141.1
click at [452, 336] on ul "1 - Acondicionador de almendras y cacao (100gr) 1 - Líquido para limpiar BAÑOS …" at bounding box center [468, 332] width 339 height 42
copy ul "1 - Acondicionador de almendras y cacao (100gr) 1 - Líquido para limpiar BAÑOS …"
click at [416, 251] on span "[PERSON_NAME] updated box contents via Customer Portal" at bounding box center [407, 255] width 230 height 12
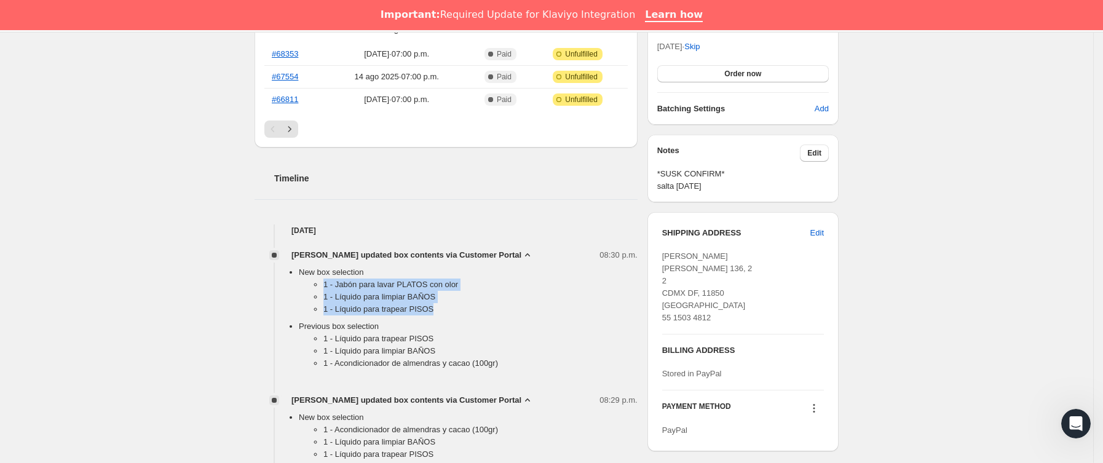
drag, startPoint x: 323, startPoint y: 287, endPoint x: 434, endPoint y: 311, distance: 113.3
click at [434, 311] on ul "1 - Jabón para lavar PLATOS con olor 1 - Líquido para limpiar BAÑOS 1 - Líquido…" at bounding box center [468, 300] width 339 height 42
copy ul "1 - Jabón para lavar PLATOS con olor 1 - Líquido para limpiar BAÑOS 1 - Líquido…"
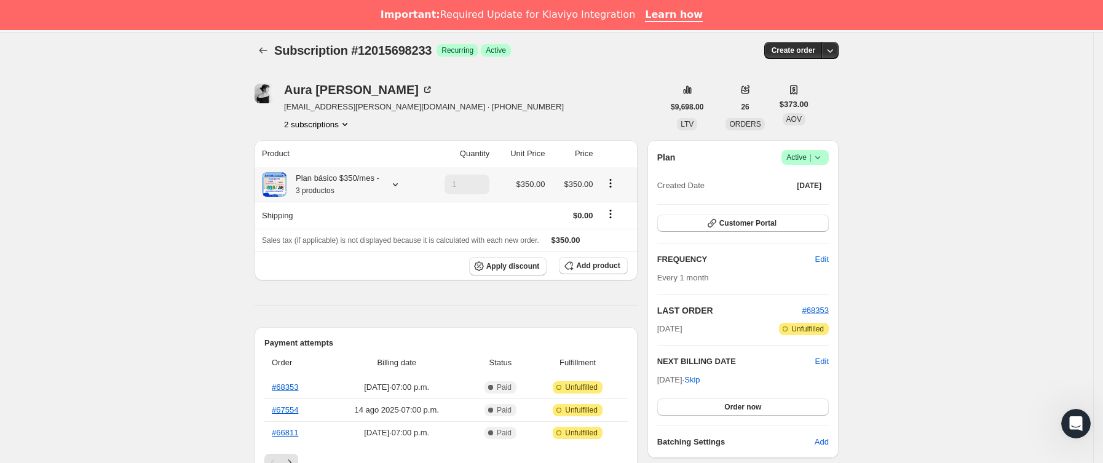
scroll to position [0, 0]
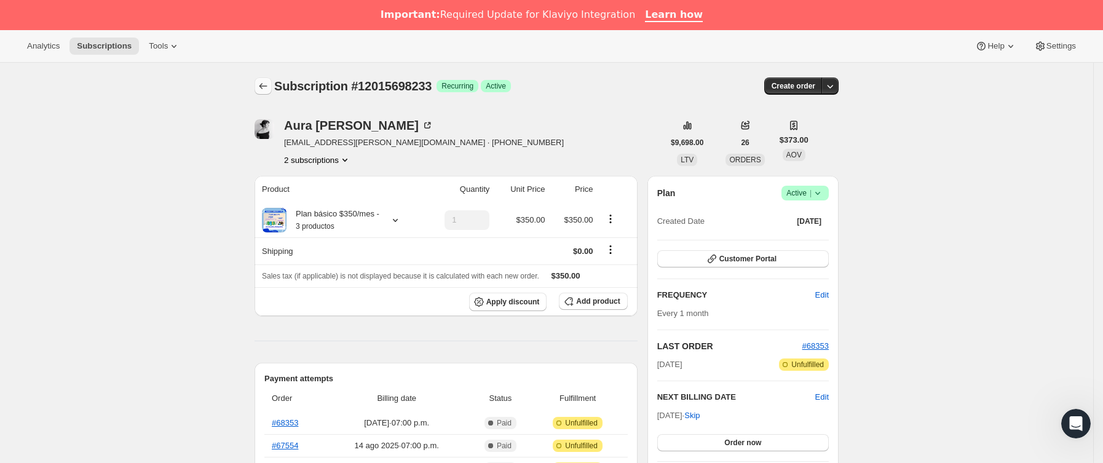
click at [268, 84] on icon "Subscriptions" at bounding box center [263, 86] width 12 height 12
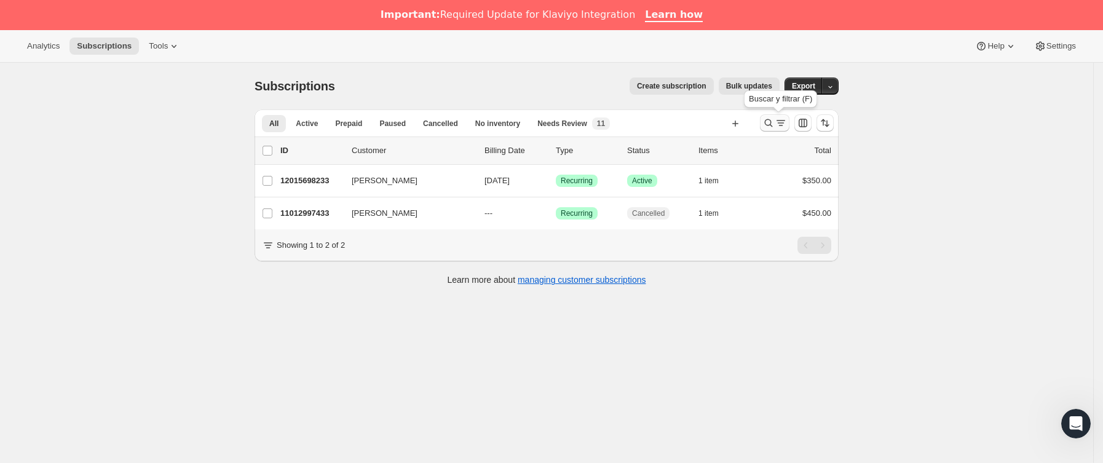
click at [771, 124] on icon "Buscar y filtrar resultados" at bounding box center [769, 123] width 12 height 12
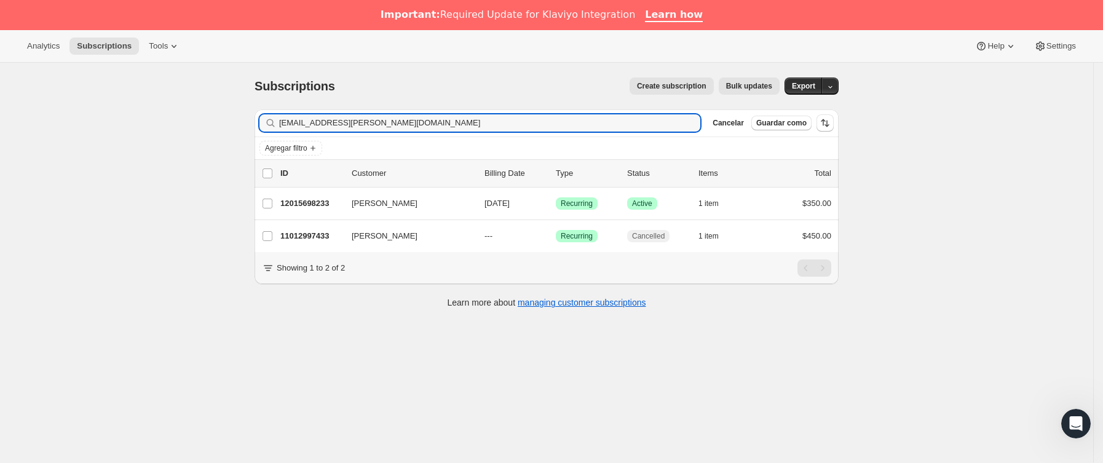
drag, startPoint x: 459, startPoint y: 124, endPoint x: 192, endPoint y: 129, distance: 267.6
click at [192, 129] on div "Subscriptions. Esta página está lista Subscriptions Create subscription Bulk up…" at bounding box center [547, 294] width 1094 height 463
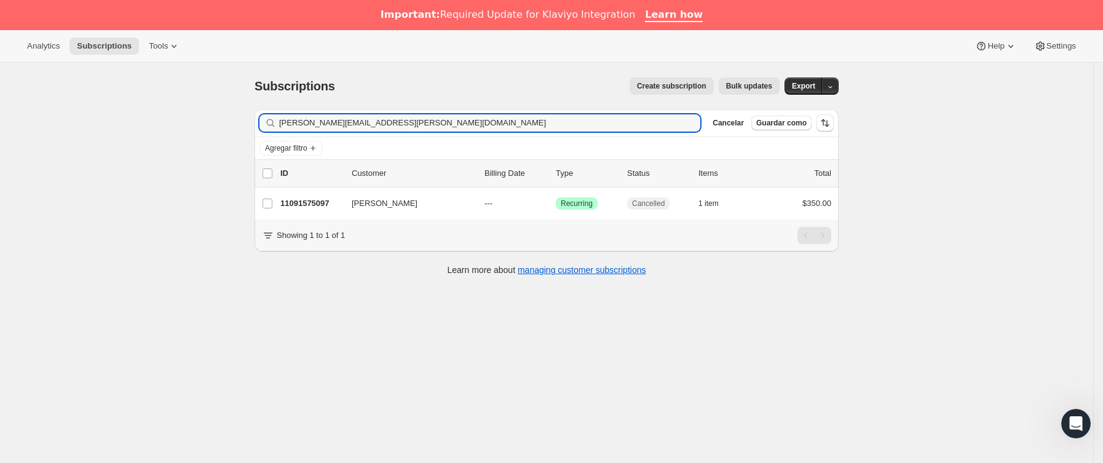
type input "[PERSON_NAME][EMAIL_ADDRESS][PERSON_NAME][DOMAIN_NAME]"
drag, startPoint x: 426, startPoint y: 121, endPoint x: 252, endPoint y: 130, distance: 174.9
click at [252, 130] on div "Filter subscribers [PERSON_NAME][EMAIL_ADDRESS][PERSON_NAME][DOMAIN_NAME] Borra…" at bounding box center [542, 194] width 594 height 189
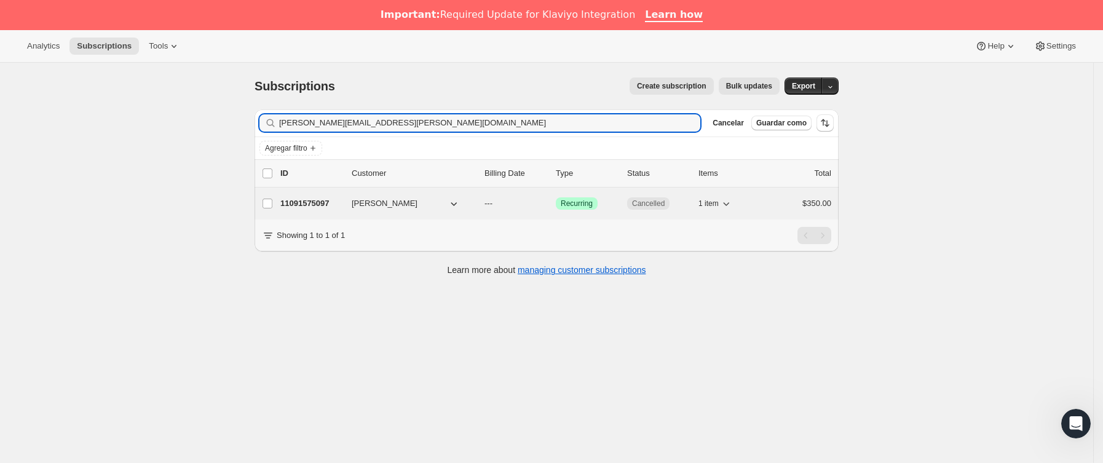
click at [342, 202] on p "11091575097" at bounding box center [311, 203] width 62 height 12
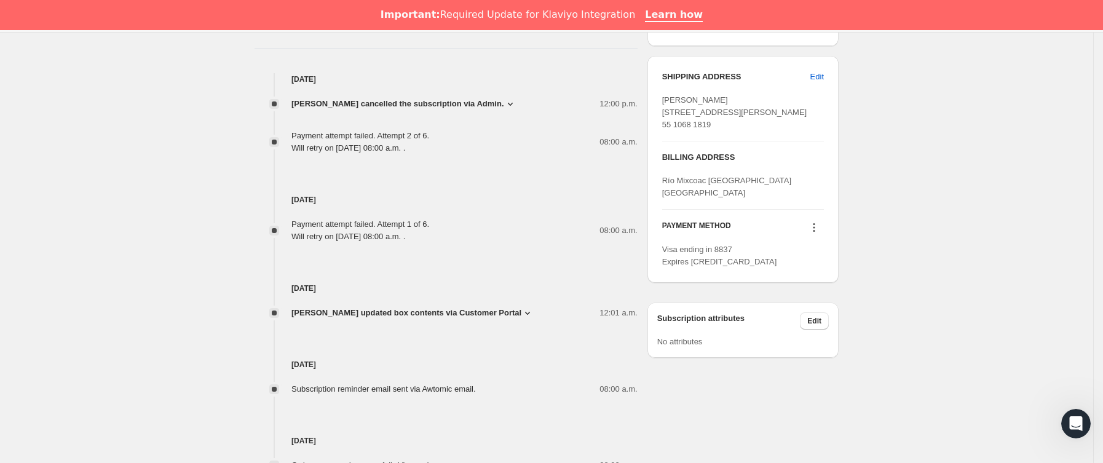
scroll to position [554, 0]
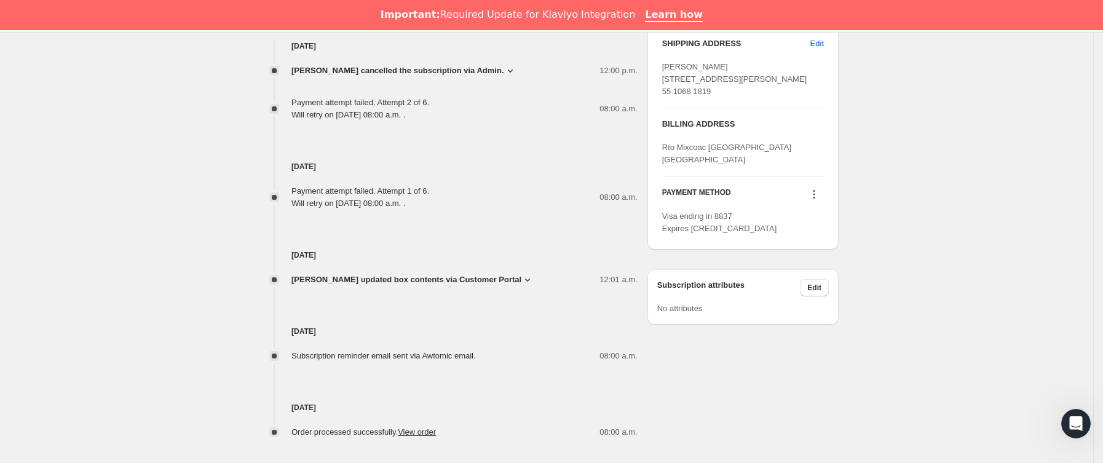
click at [493, 277] on span "[PERSON_NAME] updated box contents via Customer Portal" at bounding box center [407, 280] width 230 height 12
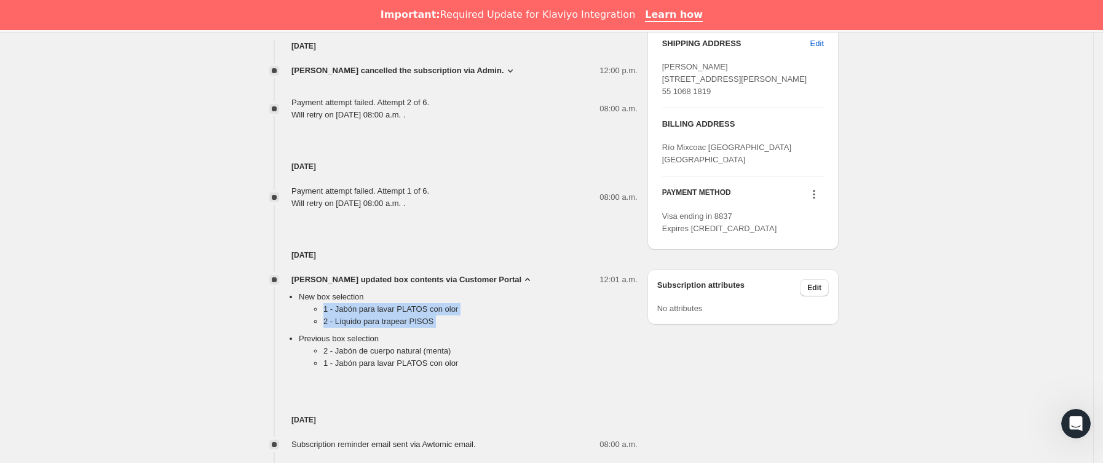
drag, startPoint x: 318, startPoint y: 310, endPoint x: 452, endPoint y: 335, distance: 136.3
click at [452, 335] on ul "New box selection 1 - Jabón para lavar PLATOS con olor 2 - Líquido para trapear…" at bounding box center [455, 333] width 363 height 84
copy ul "1 - Jabón para lavar PLATOS con olor 2 - Líquido para trapear PISOS"
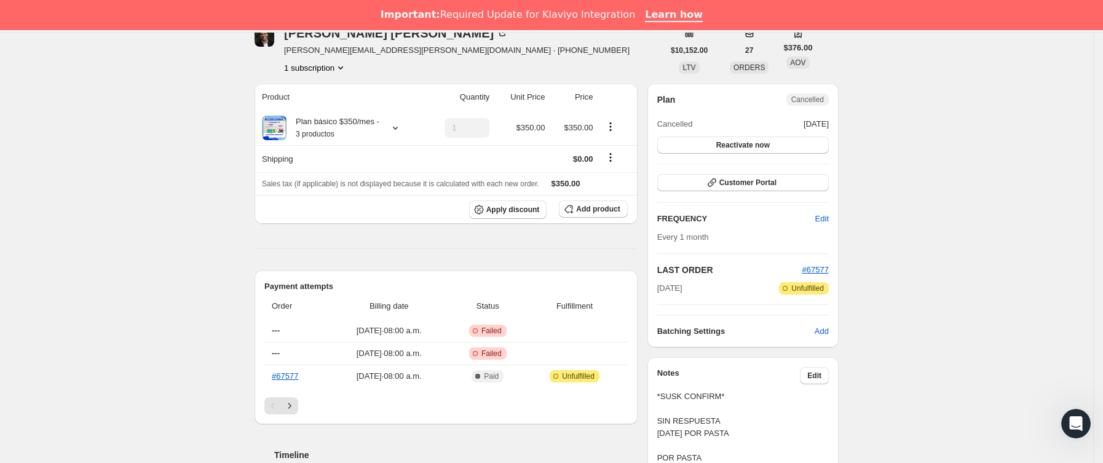
scroll to position [0, 0]
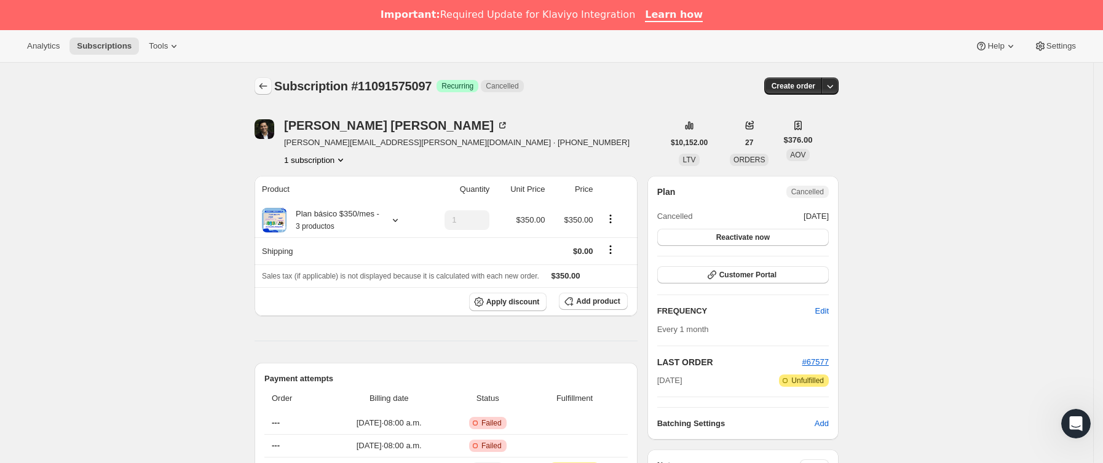
click at [268, 81] on icon "Subscriptions" at bounding box center [263, 86] width 12 height 12
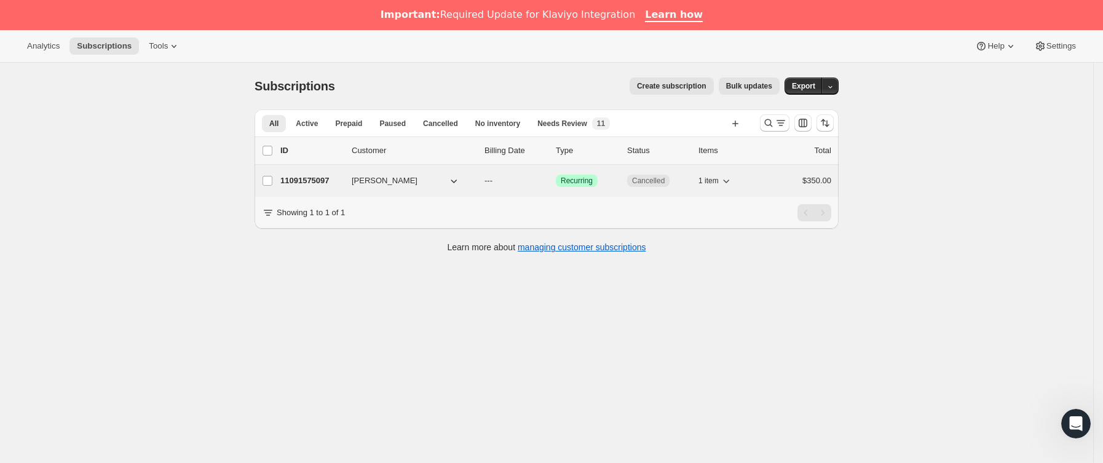
click at [341, 176] on p "11091575097" at bounding box center [311, 181] width 62 height 12
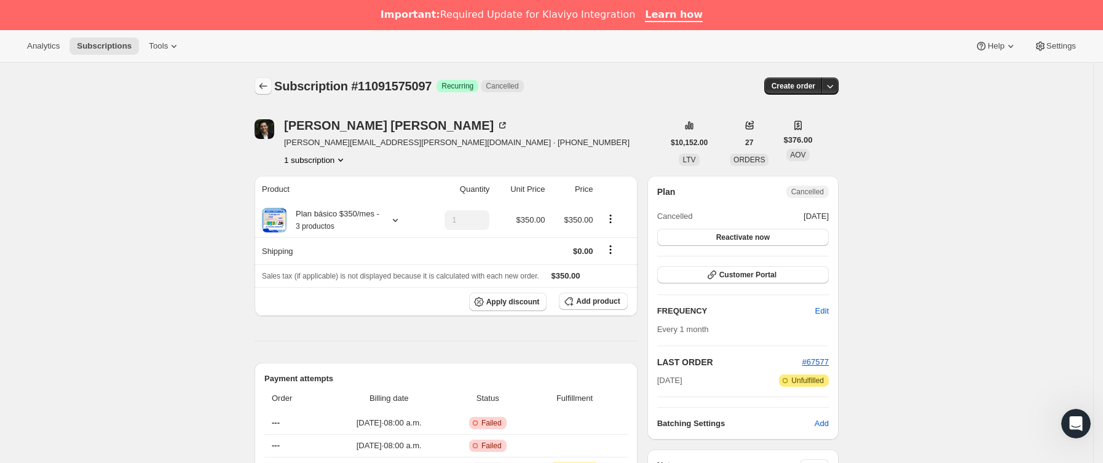
click at [260, 87] on button "Subscriptions" at bounding box center [263, 85] width 17 height 17
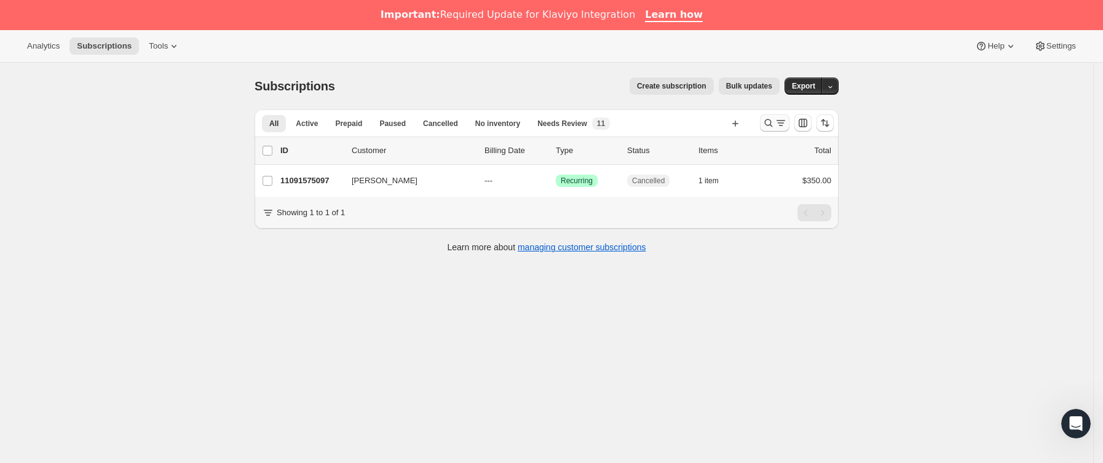
click at [781, 122] on icon "Buscar y filtrar resultados" at bounding box center [781, 123] width 12 height 12
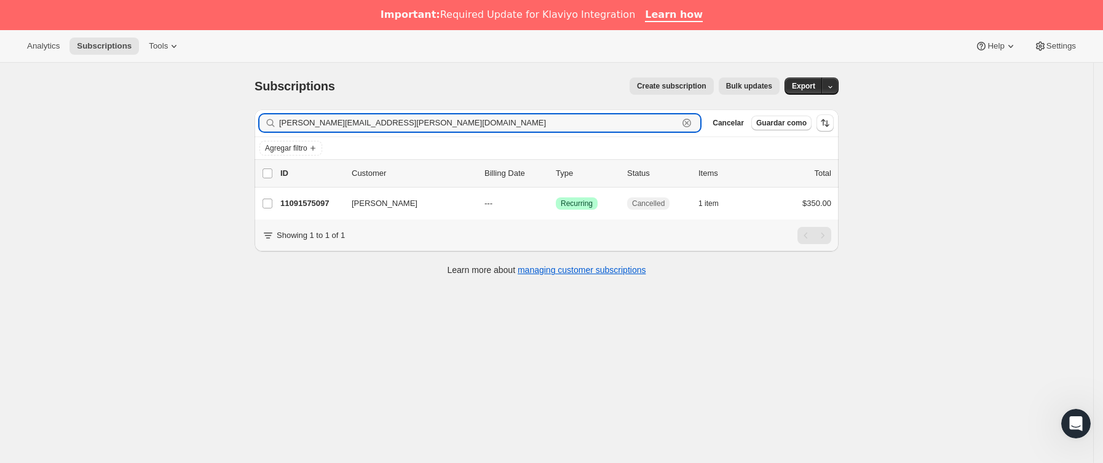
click at [129, 135] on div "Subscriptions. Esta página está lista Subscriptions Create subscription Bulk up…" at bounding box center [547, 294] width 1094 height 463
paste input "floor.arist"
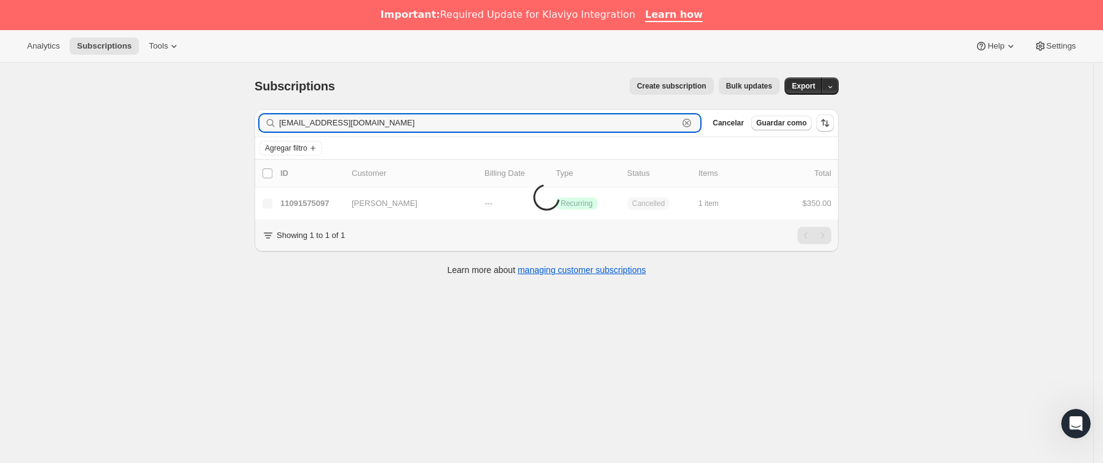
type input "[EMAIL_ADDRESS][DOMAIN_NAME]"
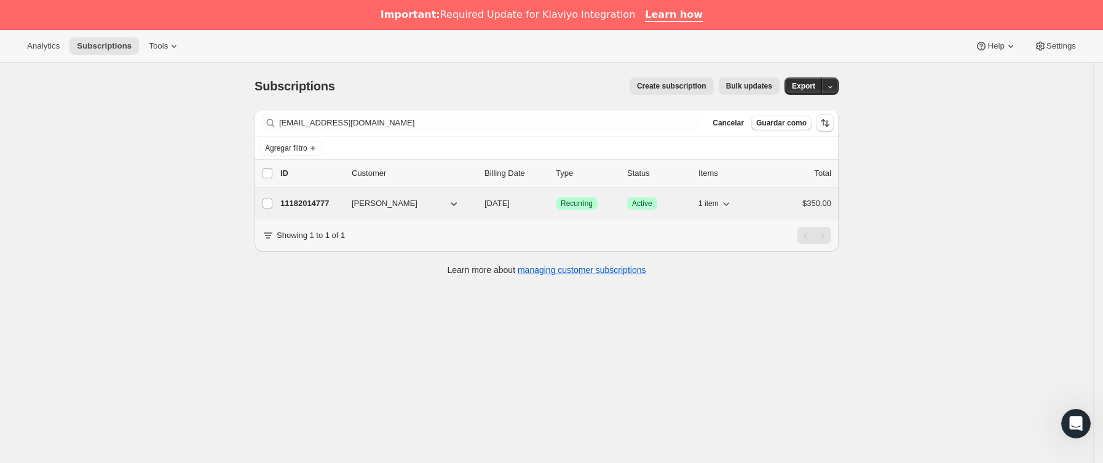
click at [347, 209] on div "11182014777 [PERSON_NAME] [DATE] Logrado Recurring Logrado Active 1 item $350.00" at bounding box center [555, 203] width 551 height 17
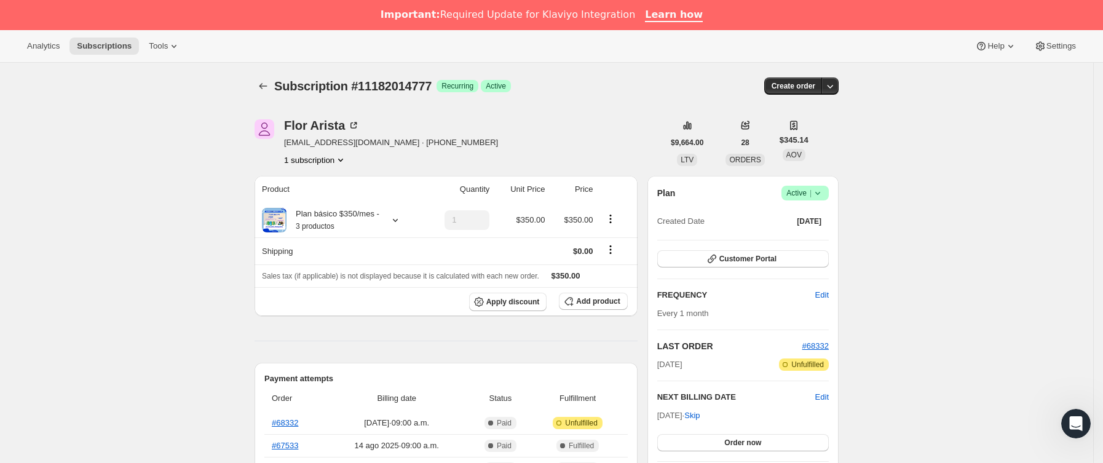
click at [264, 76] on div "Subscription #11182014777. Esta página está lista Subscription #11182014777 Log…" at bounding box center [547, 86] width 584 height 47
click at [269, 81] on icon "Subscriptions" at bounding box center [263, 86] width 12 height 12
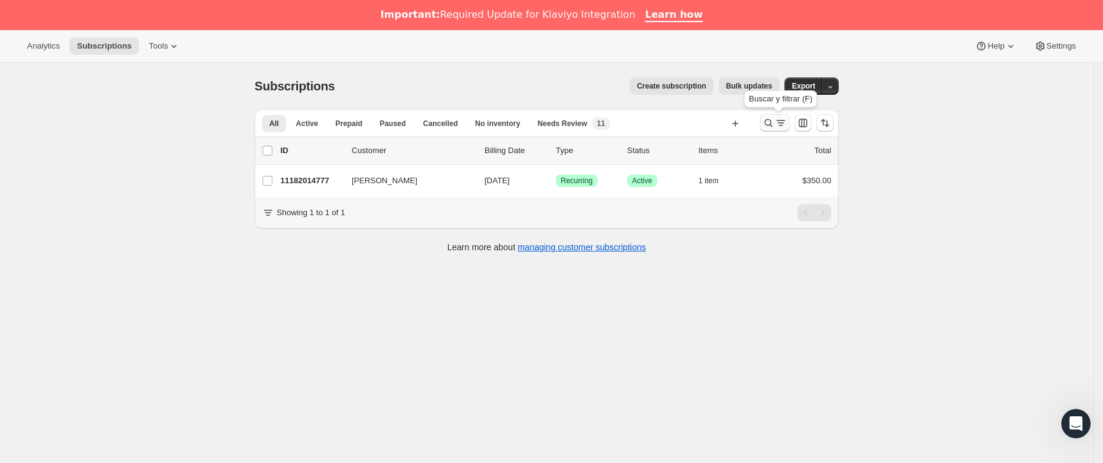
click at [787, 119] on icon "Buscar y filtrar resultados" at bounding box center [781, 123] width 12 height 12
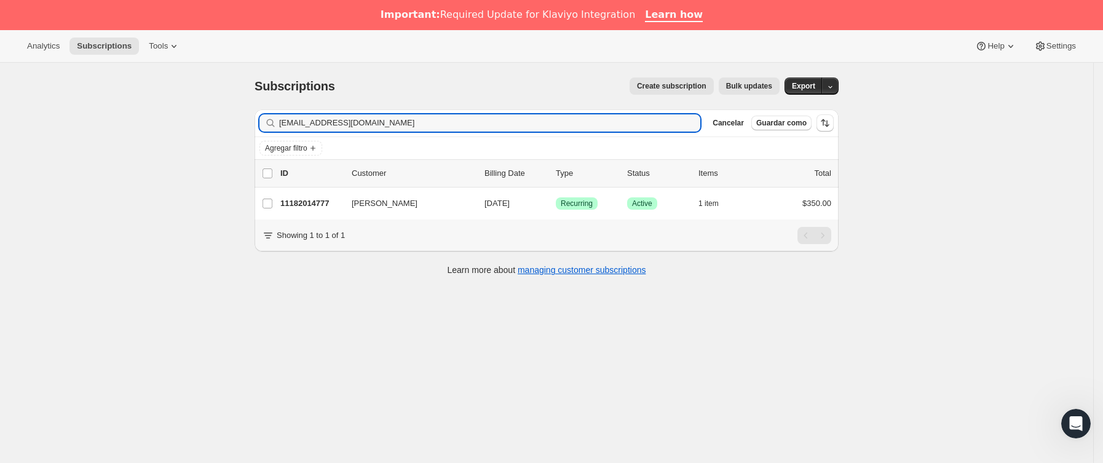
drag, startPoint x: 393, startPoint y: 128, endPoint x: 135, endPoint y: 138, distance: 257.9
click at [135, 138] on div "Subscriptions. Esta página está lista Subscriptions Create subscription Bulk up…" at bounding box center [547, 294] width 1094 height 463
type input "[EMAIL_ADDRESS][DOMAIN_NAME]"
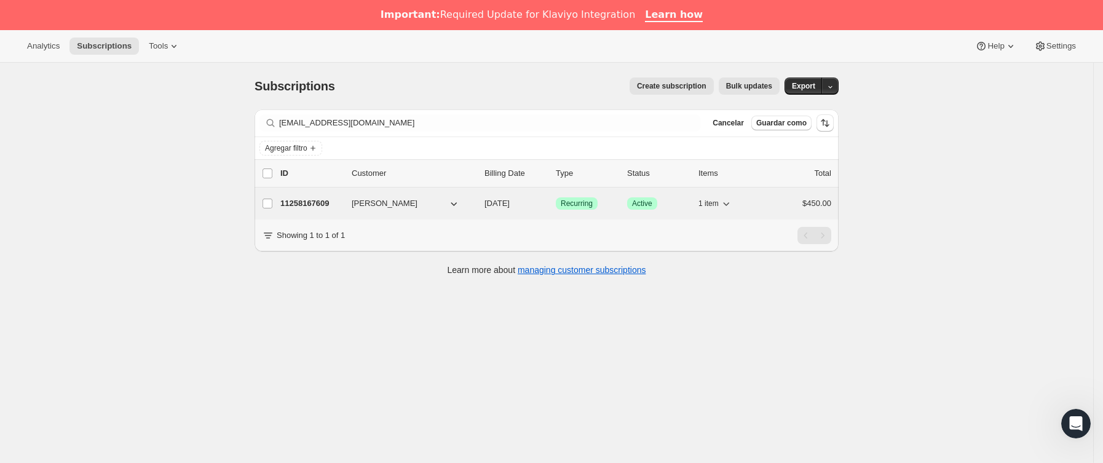
click at [348, 207] on div "11258167609 [PERSON_NAME] [DATE] Logrado Recurring Logrado Active 1 item $450.00" at bounding box center [555, 203] width 551 height 17
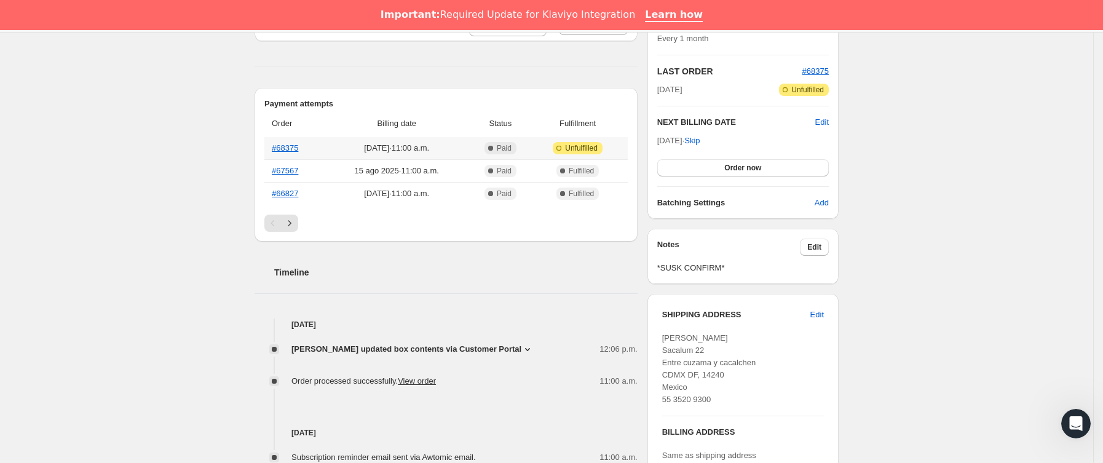
scroll to position [277, 0]
click at [501, 351] on span "[PERSON_NAME] updated box contents via Customer Portal" at bounding box center [407, 347] width 230 height 12
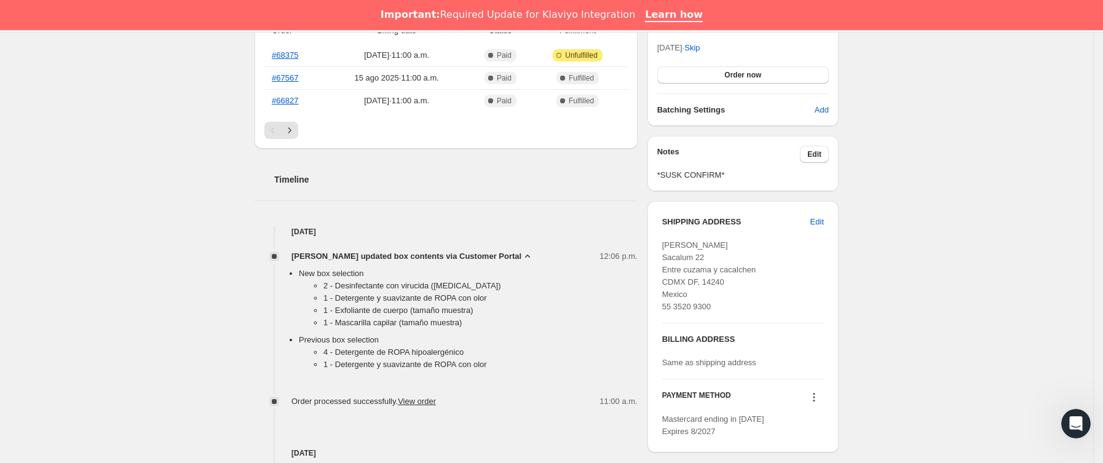
scroll to position [369, 0]
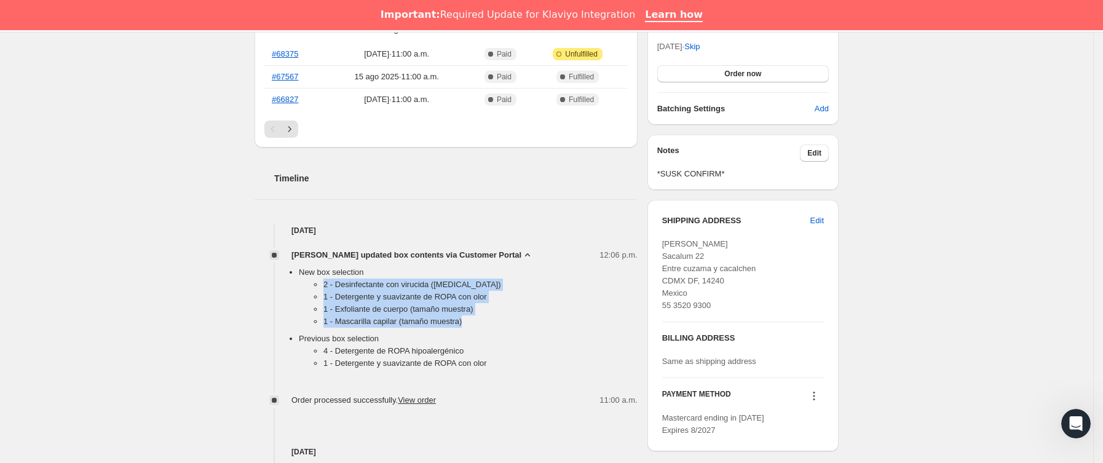
drag, startPoint x: 318, startPoint y: 288, endPoint x: 473, endPoint y: 327, distance: 159.8
click at [473, 327] on ul "2 - Desinfectante con virucida ([MEDICAL_DATA]) 1 - Detergente y suavizante de …" at bounding box center [468, 306] width 339 height 54
copy ul "2 - Desinfectante con virucida ([MEDICAL_DATA]) 1 - Detergente y suavizante de …"
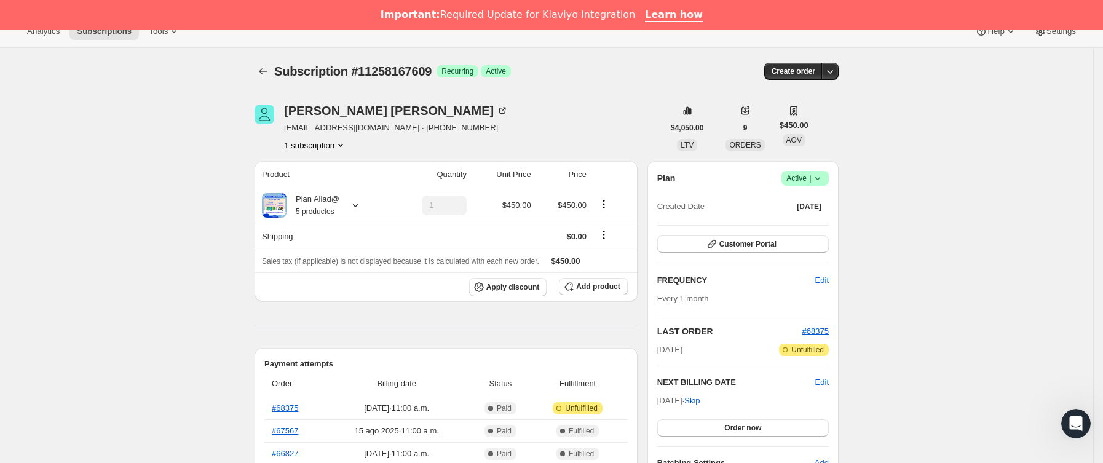
scroll to position [0, 0]
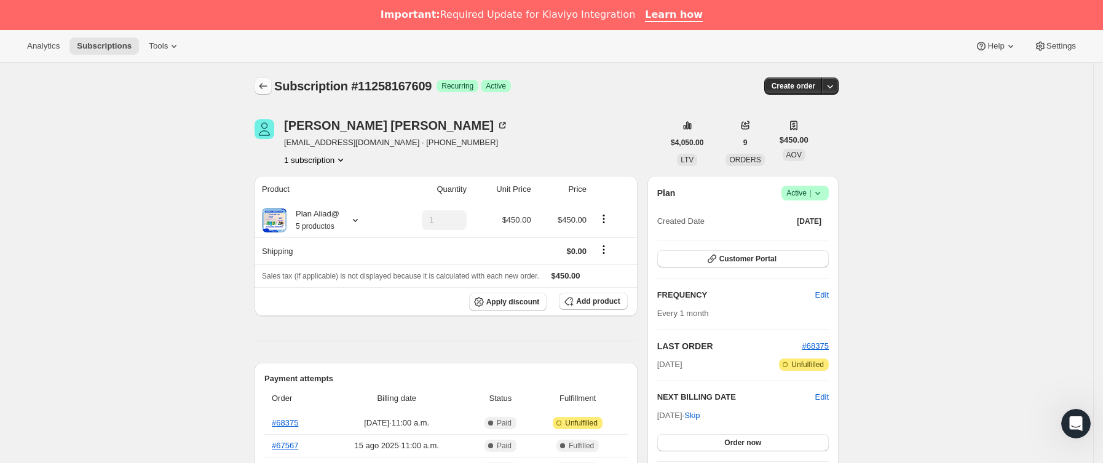
click at [263, 85] on icon "Subscriptions" at bounding box center [263, 86] width 12 height 12
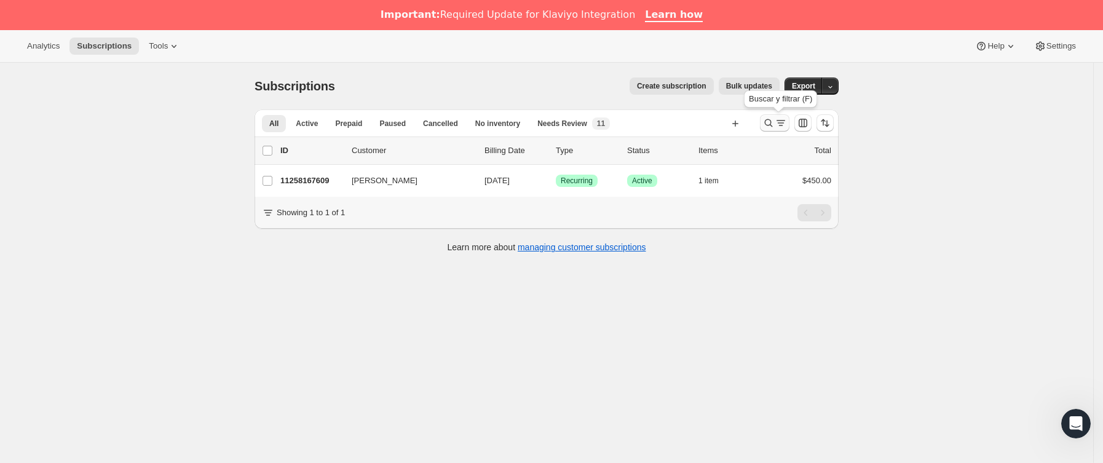
click at [769, 120] on icon "Buscar y filtrar resultados" at bounding box center [769, 123] width 12 height 12
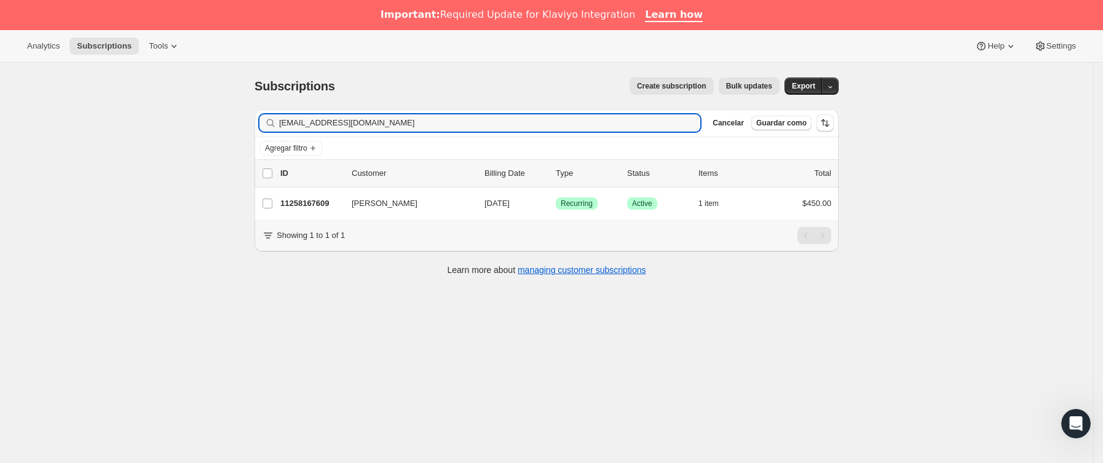
drag, startPoint x: 452, startPoint y: 127, endPoint x: 500, endPoint y: 54, distance: 88.0
click at [167, 143] on div "Subscriptions. Esta página está lista Subscriptions Create subscription Bulk up…" at bounding box center [547, 294] width 1094 height 463
type input "[EMAIL_ADDRESS][DOMAIN_NAME]"
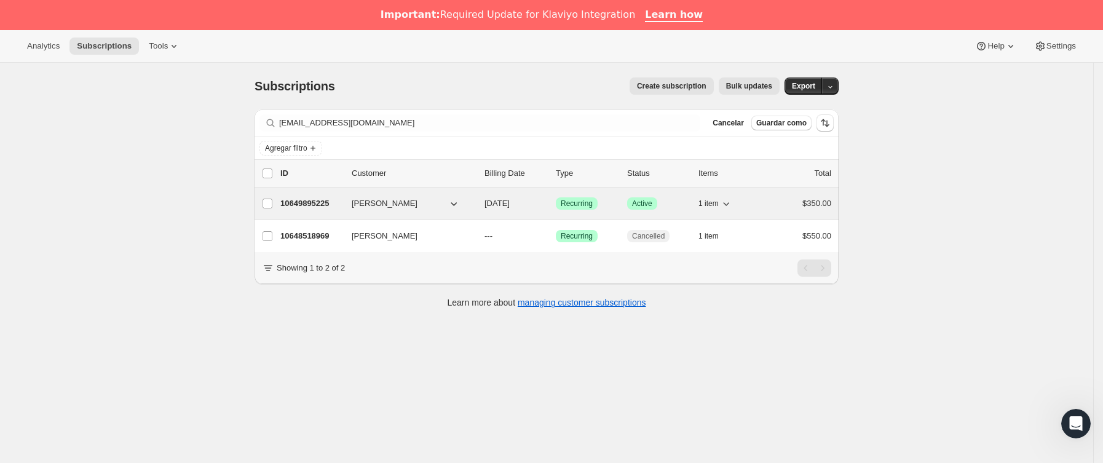
click at [355, 209] on div "10649895225 [PERSON_NAME] [DATE] Logrado Recurring Logrado Active 1 item $350.00" at bounding box center [555, 203] width 551 height 17
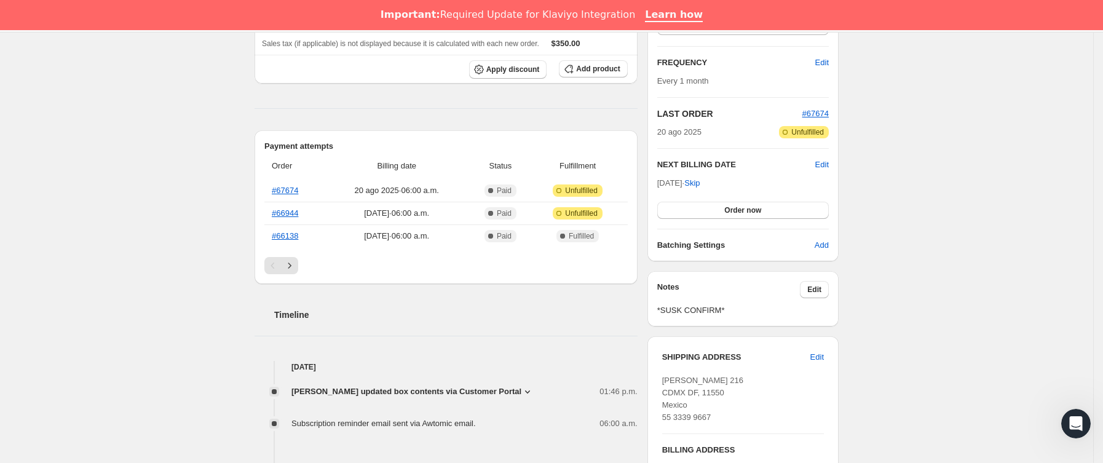
scroll to position [369, 0]
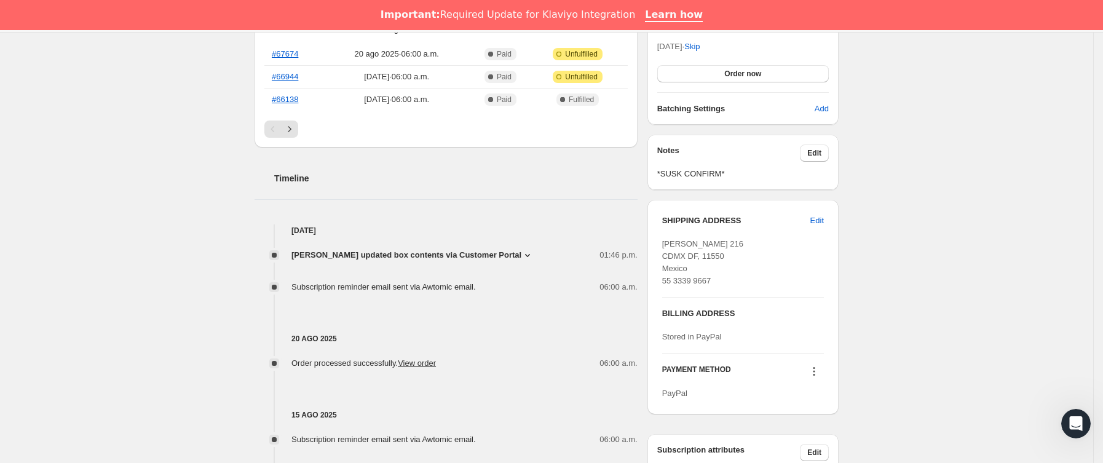
click at [408, 247] on div "[PERSON_NAME] updated box contents via Customer Portal 01:46 p.m. New box selec…" at bounding box center [446, 265] width 383 height 57
click at [410, 256] on span "[PERSON_NAME] updated box contents via Customer Portal" at bounding box center [407, 255] width 230 height 12
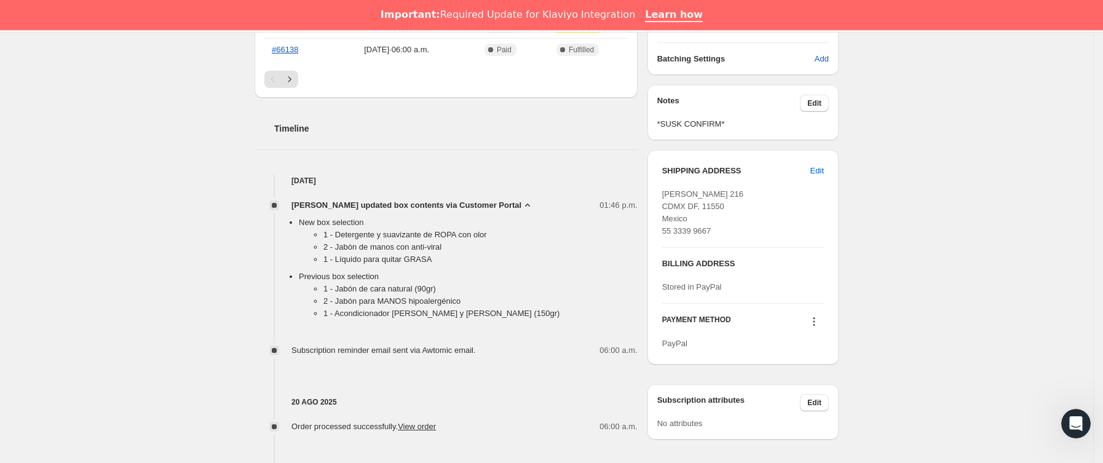
scroll to position [461, 0]
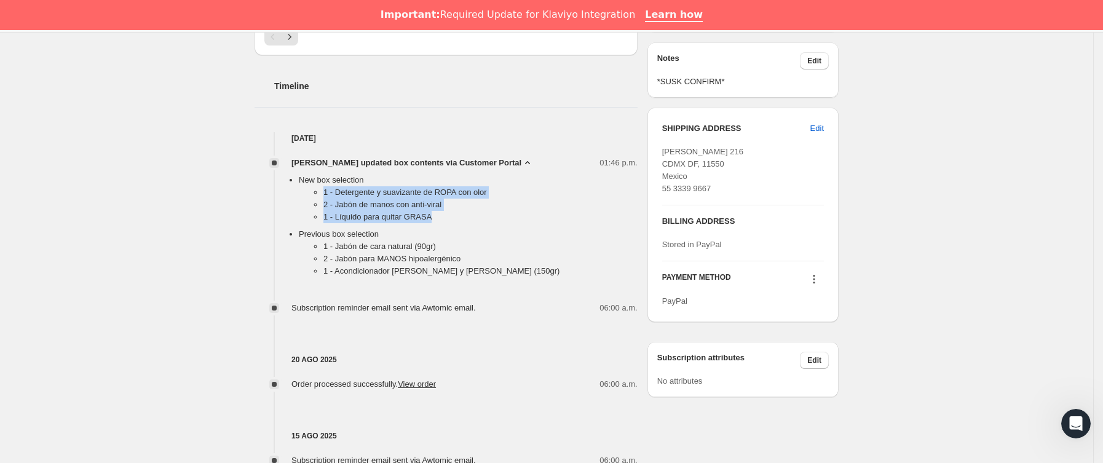
drag, startPoint x: 345, startPoint y: 193, endPoint x: 473, endPoint y: 213, distance: 129.5
click at [473, 213] on ul "1 - Detergente y suavizante de ROPA con olor 2 - Jabón de manos con anti-viral …" at bounding box center [468, 207] width 339 height 42
copy ul "1 - Detergente y suavizante de ROPA con olor 2 - Jabón de manos con anti-viral …"
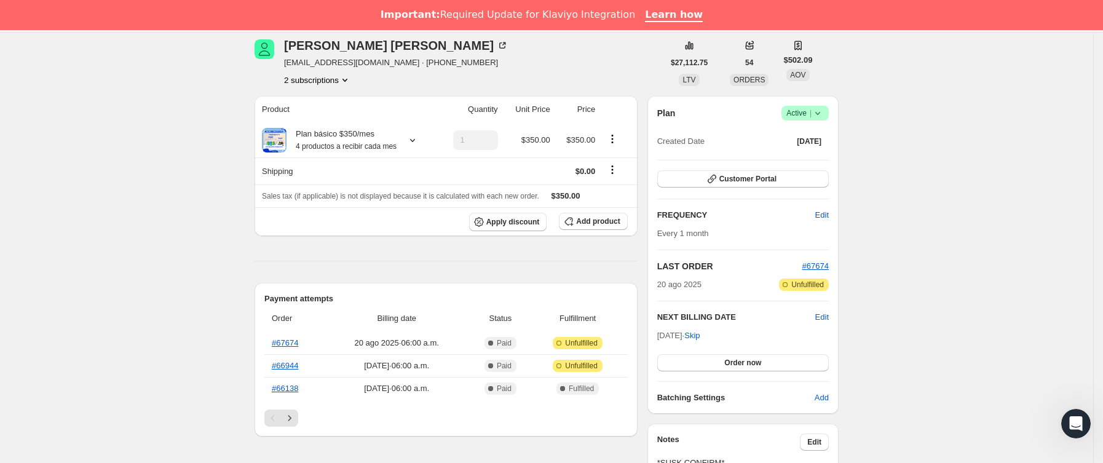
scroll to position [0, 0]
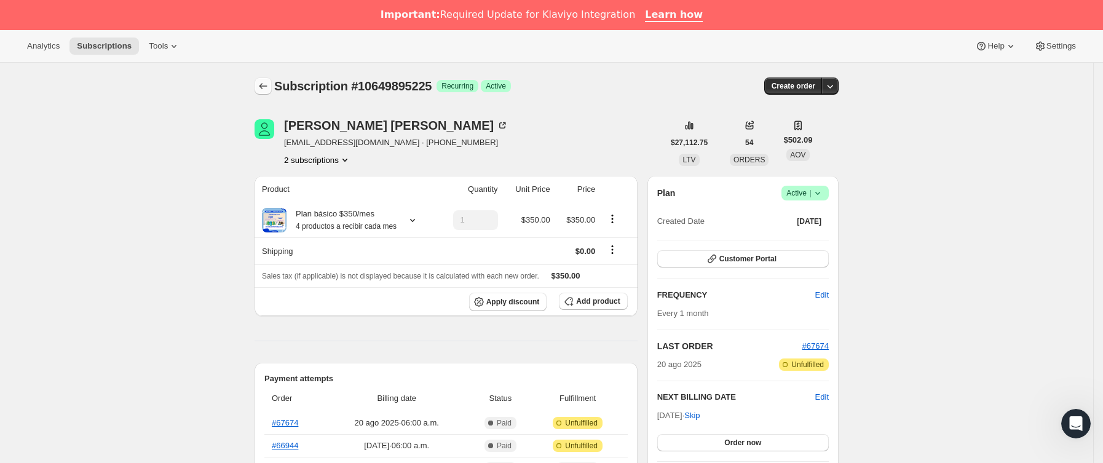
click at [268, 84] on icon "Subscriptions" at bounding box center [263, 86] width 12 height 12
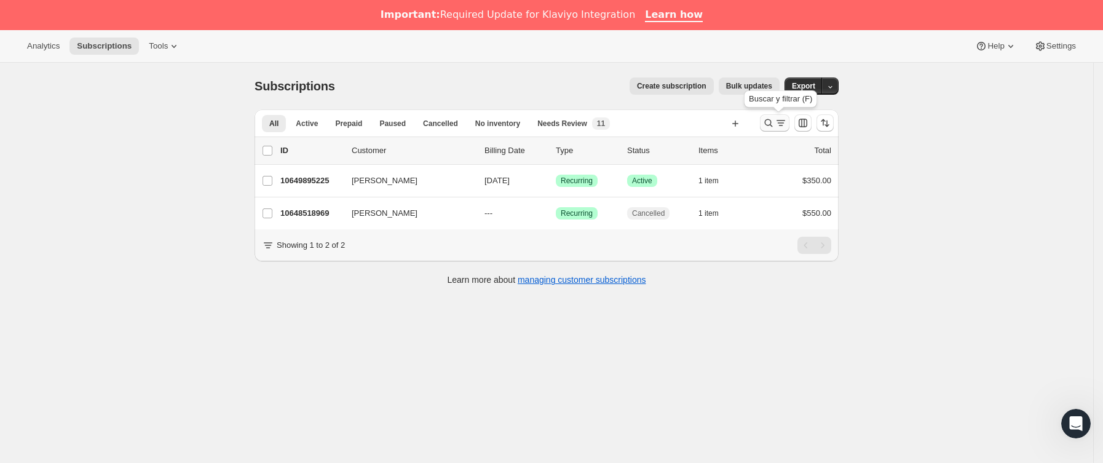
click at [775, 125] on icon "Buscar y filtrar resultados" at bounding box center [769, 123] width 12 height 12
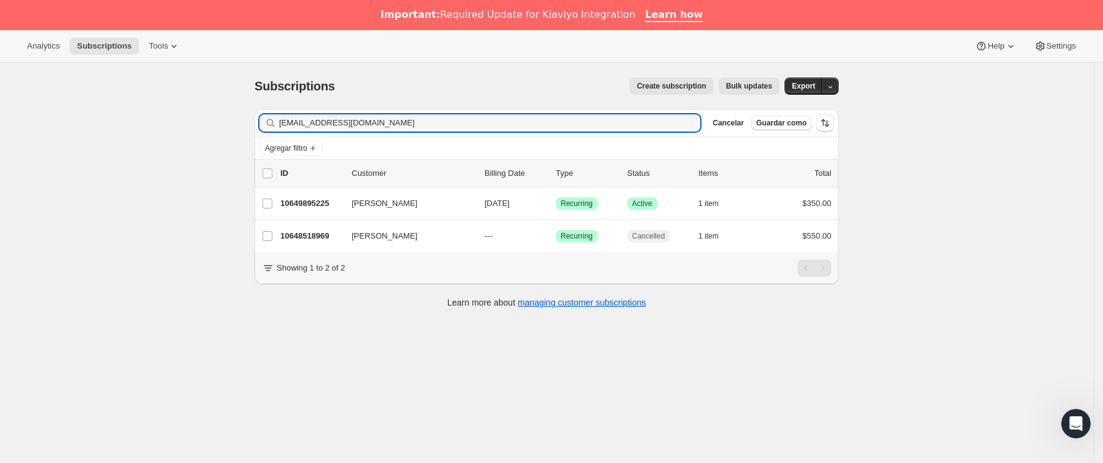
drag, startPoint x: 437, startPoint y: 122, endPoint x: 140, endPoint y: 152, distance: 298.5
click at [140, 152] on div "Subscriptions. Esta página está lista Subscriptions Create subscription Bulk up…" at bounding box center [547, 294] width 1094 height 463
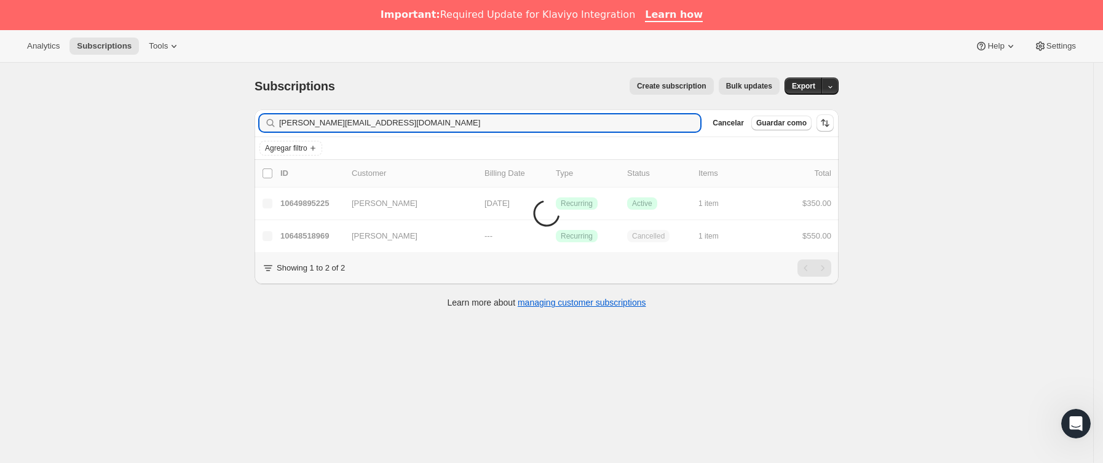
type input "[PERSON_NAME][EMAIL_ADDRESS][DOMAIN_NAME]"
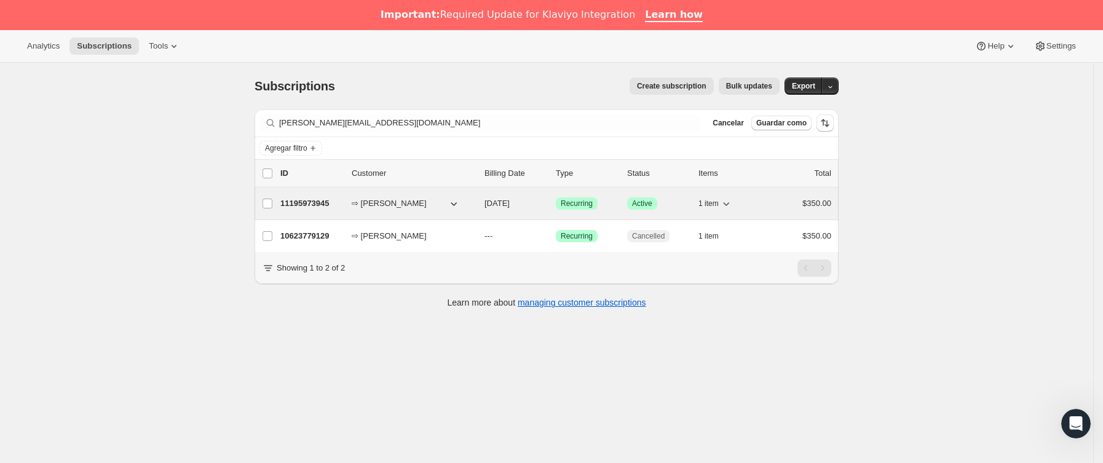
click at [348, 209] on div "11195973945 ⇨ [PERSON_NAME] [DATE] Logrado Recurring Logrado Active 1 item $350…" at bounding box center [555, 203] width 551 height 17
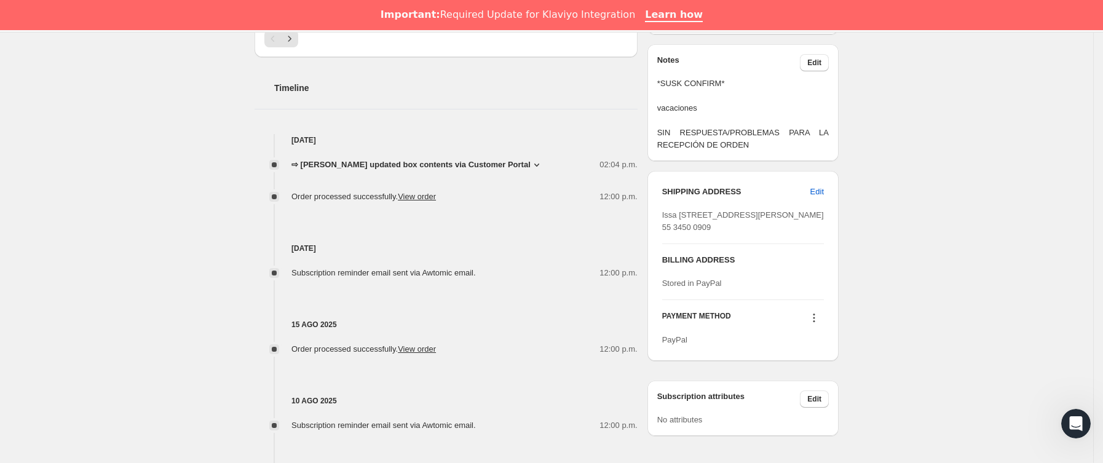
scroll to position [461, 0]
click at [454, 169] on span "⇨ [PERSON_NAME] updated box contents via Customer Portal" at bounding box center [411, 163] width 239 height 12
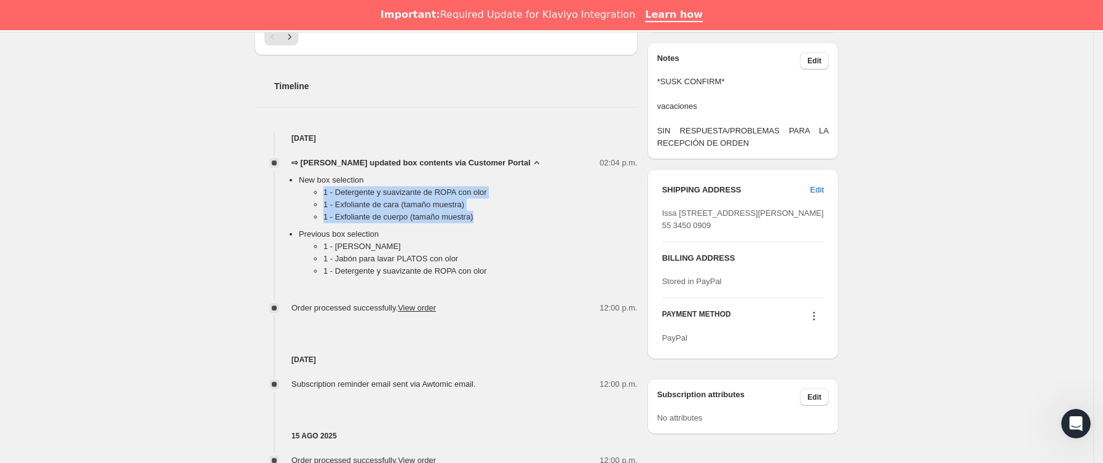
drag, startPoint x: 303, startPoint y: 192, endPoint x: 490, endPoint y: 224, distance: 189.1
click at [490, 224] on ul "1 - Detergente y suavizante de ROPA con olor 1 - Exfoliante de cara (tamaño mue…" at bounding box center [468, 207] width 339 height 42
copy ul "1 - Detergente y suavizante de ROPA con olor 1 - Exfoliante de cara (tamaño mue…"
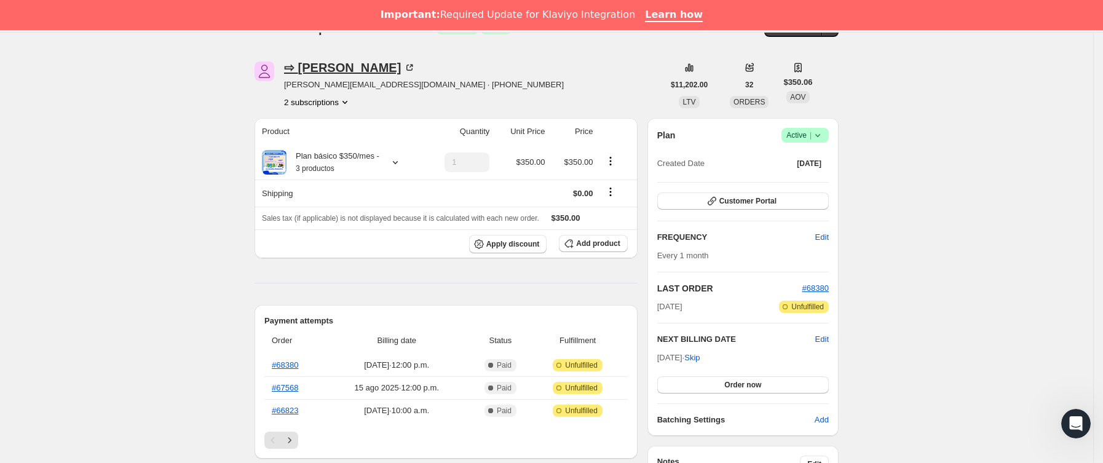
scroll to position [0, 0]
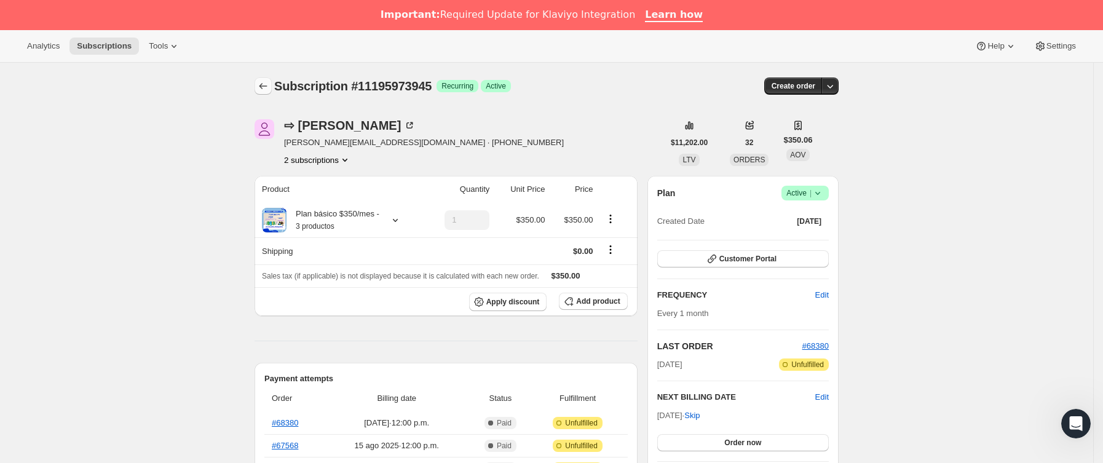
click at [264, 91] on icon "Subscriptions" at bounding box center [263, 86] width 12 height 12
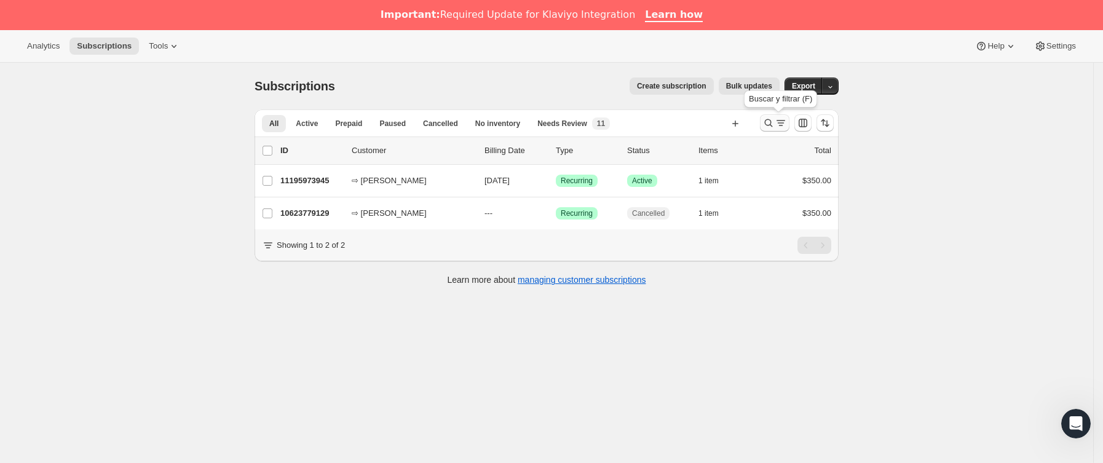
click at [787, 129] on icon "Buscar y filtrar resultados" at bounding box center [781, 123] width 12 height 12
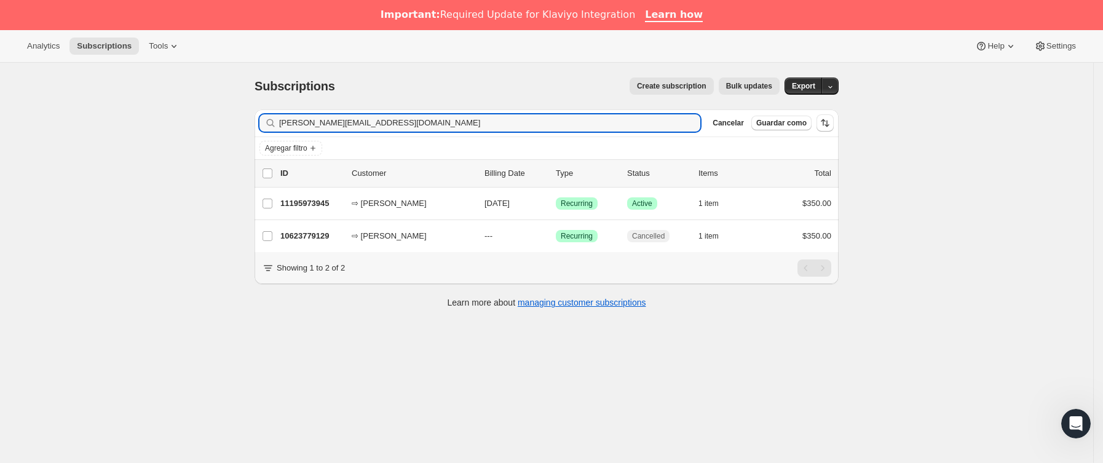
drag, startPoint x: 378, startPoint y: 125, endPoint x: 148, endPoint y: 122, distance: 230.1
click at [148, 124] on div "Subscriptions. Esta página está lista Subscriptions Create subscription Bulk up…" at bounding box center [547, 294] width 1094 height 463
drag, startPoint x: 509, startPoint y: 122, endPoint x: 205, endPoint y: 130, distance: 303.9
click at [205, 130] on div "Subscriptions. Esta página está lista Subscriptions Create subscription Bulk up…" at bounding box center [547, 294] width 1094 height 463
paste input "maryanylopez"
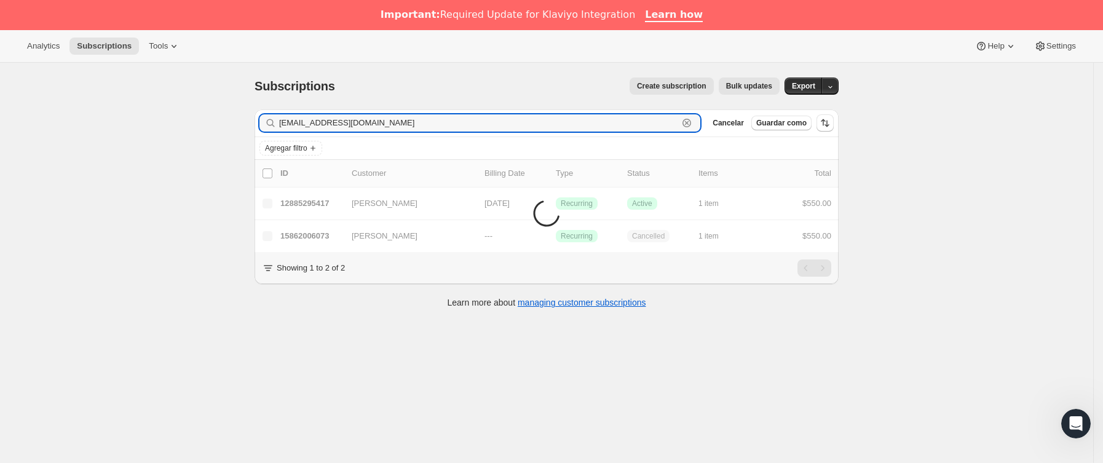
type input "[EMAIL_ADDRESS][DOMAIN_NAME]"
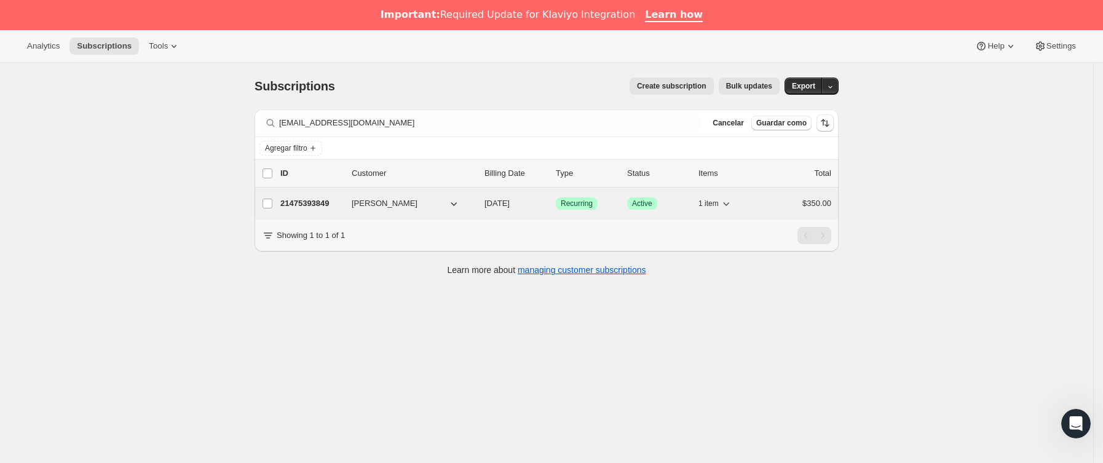
click at [342, 207] on p "21475393849" at bounding box center [311, 203] width 62 height 12
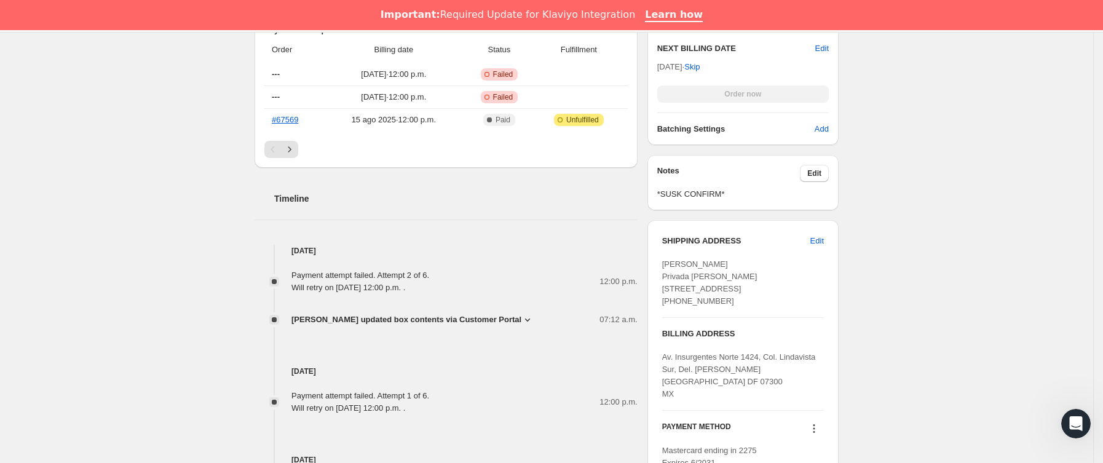
scroll to position [461, 0]
click at [501, 319] on span "[PERSON_NAME] updated box contents via Customer Portal" at bounding box center [407, 318] width 230 height 12
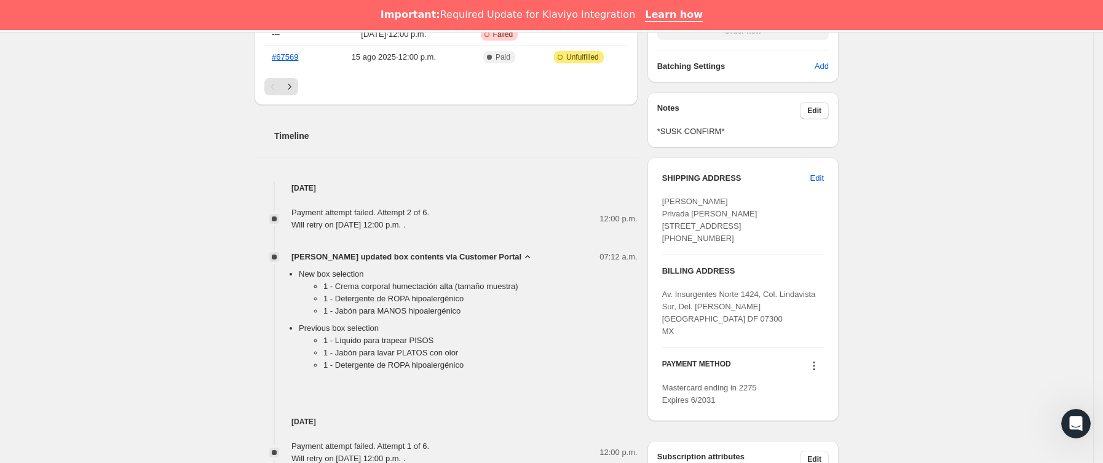
scroll to position [554, 0]
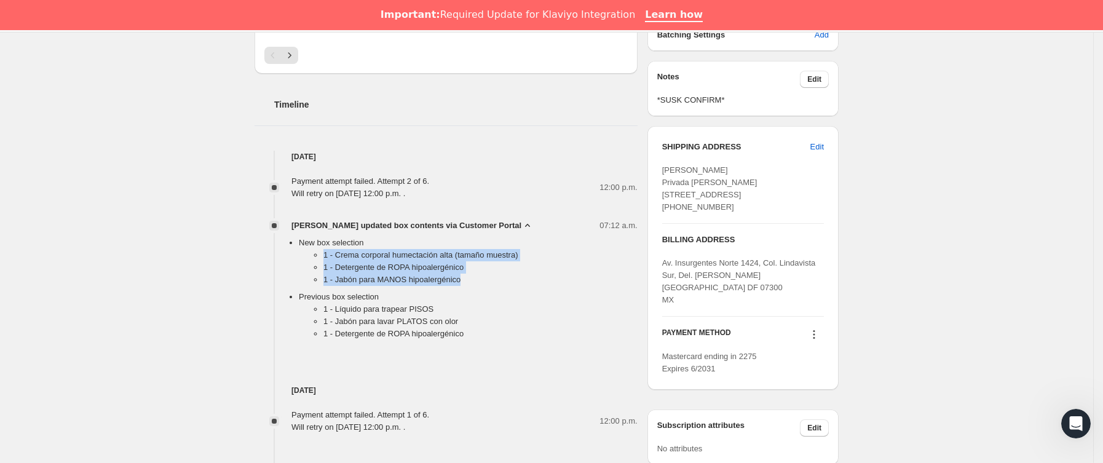
drag, startPoint x: 318, startPoint y: 260, endPoint x: 482, endPoint y: 279, distance: 164.6
click at [482, 279] on ul "1 - Crema corporal humectación alta (tamaño muestra) 1 - Detergente de ROPA hip…" at bounding box center [468, 270] width 339 height 42
copy ul "1 - Crema corporal humectación alta (tamaño muestra) 1 - Detergente de ROPA hip…"
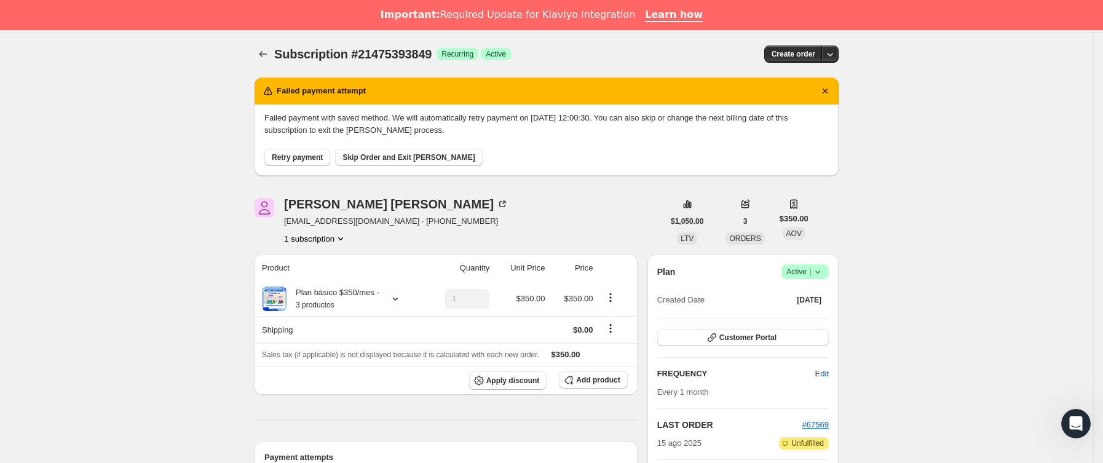
scroll to position [0, 0]
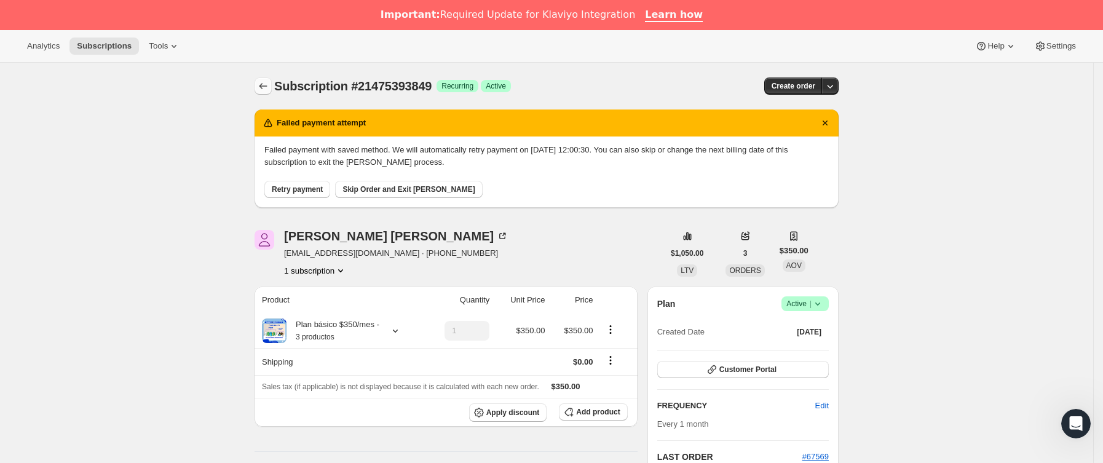
click at [269, 81] on icon "Subscriptions" at bounding box center [263, 86] width 12 height 12
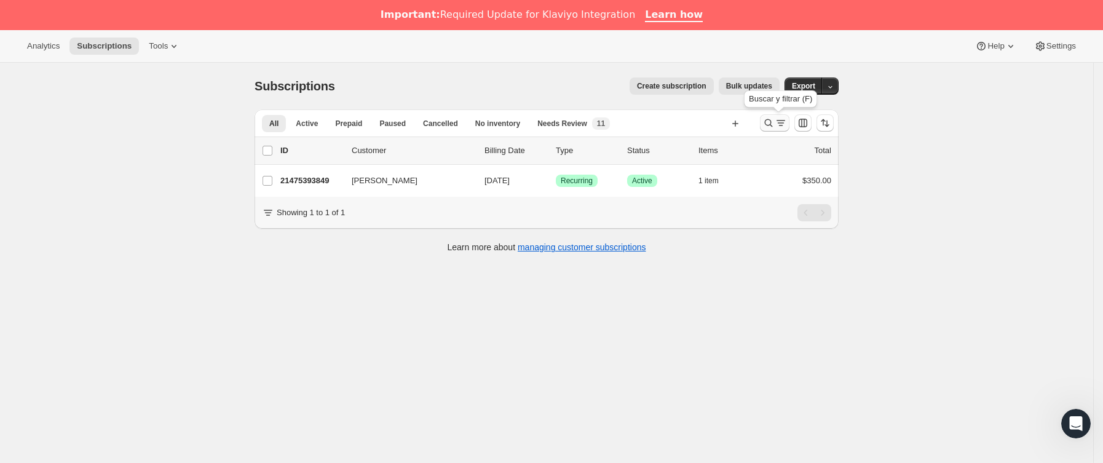
click at [769, 122] on icon "Buscar y filtrar resultados" at bounding box center [769, 123] width 8 height 8
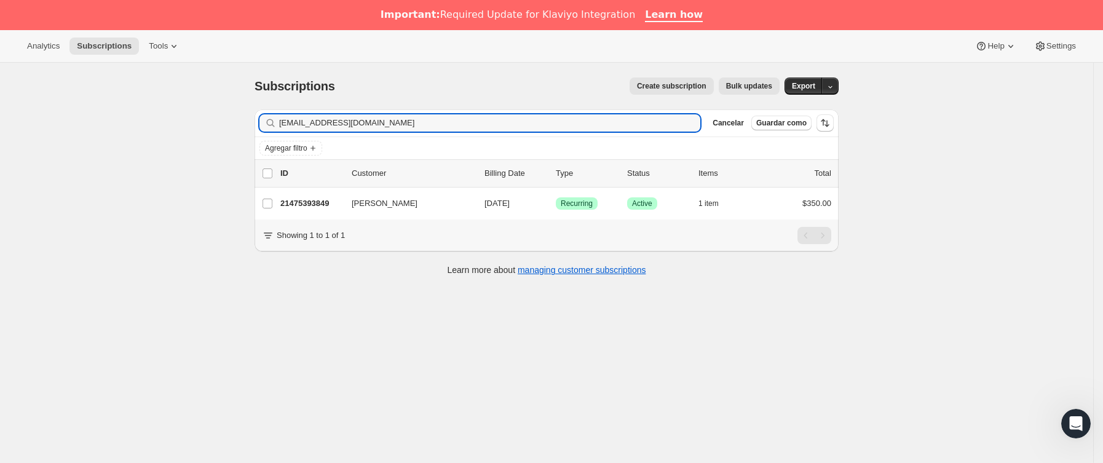
drag, startPoint x: 425, startPoint y: 125, endPoint x: 111, endPoint y: 157, distance: 315.9
click at [111, 157] on div "Subscriptions. Esta página está lista Subscriptions Create subscription Bulk up…" at bounding box center [547, 294] width 1094 height 463
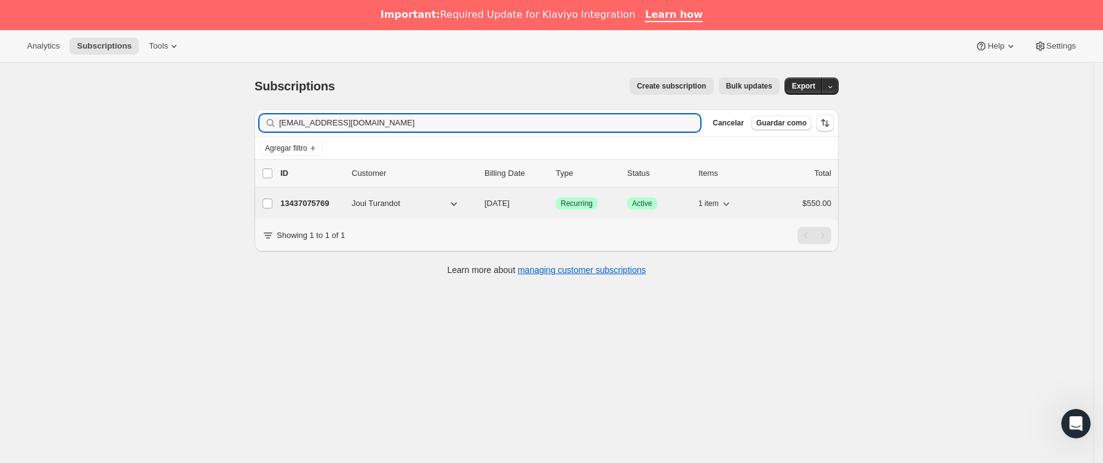
type input "[EMAIL_ADDRESS][DOMAIN_NAME]"
click at [334, 207] on p "13437075769" at bounding box center [311, 203] width 62 height 12
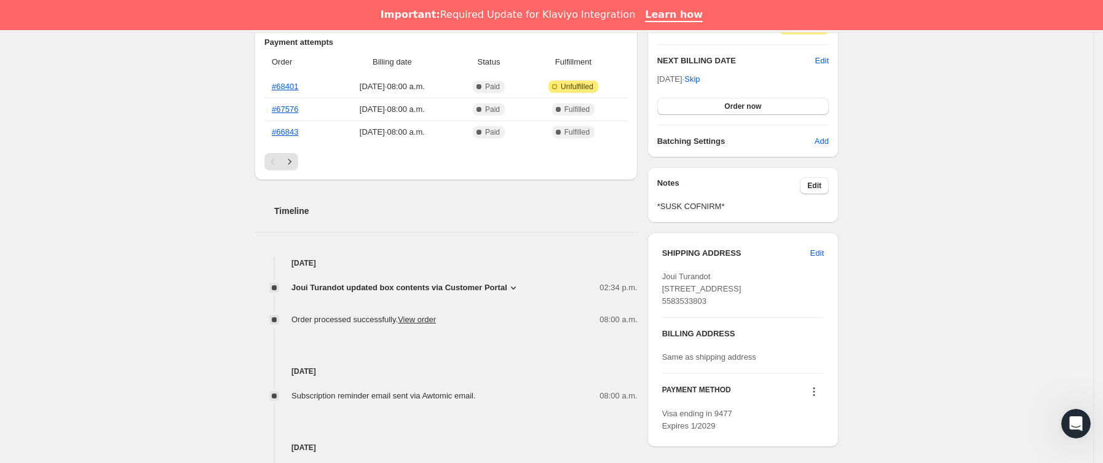
scroll to position [369, 0]
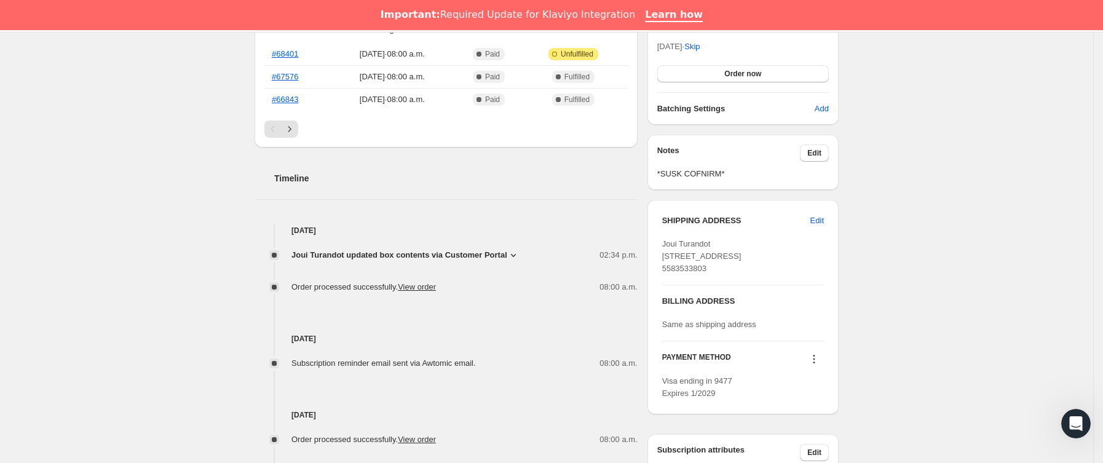
click at [469, 256] on span "Joui Turandot updated box contents via Customer Portal" at bounding box center [400, 255] width 216 height 12
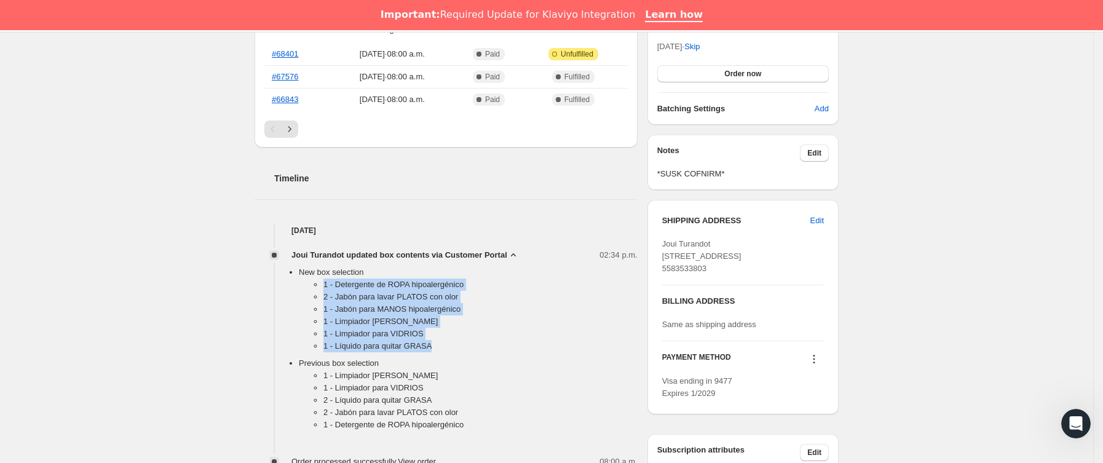
drag, startPoint x: 323, startPoint y: 290, endPoint x: 441, endPoint y: 347, distance: 131.2
click at [441, 347] on ul "1 - Detergente de ROPA hipoalergénico 2 - Jabón para lavar PLATOS con olor 1 - …" at bounding box center [468, 318] width 339 height 79
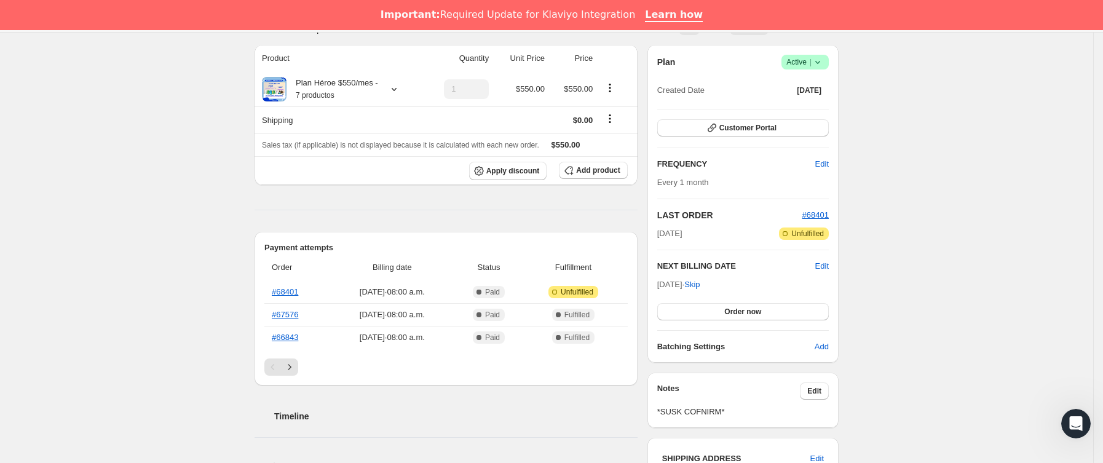
scroll to position [0, 0]
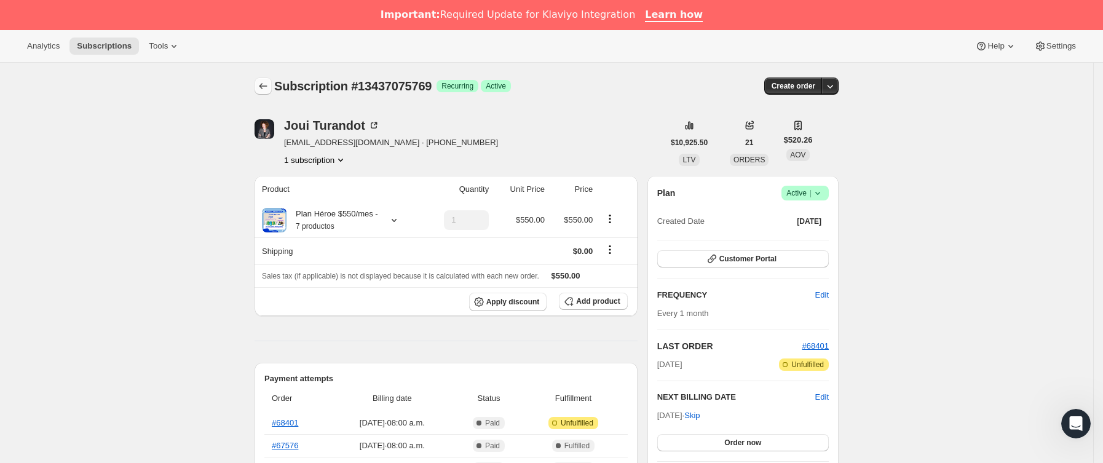
click at [269, 83] on icon "Subscriptions" at bounding box center [263, 86] width 12 height 12
